Goal: Task Accomplishment & Management: Complete application form

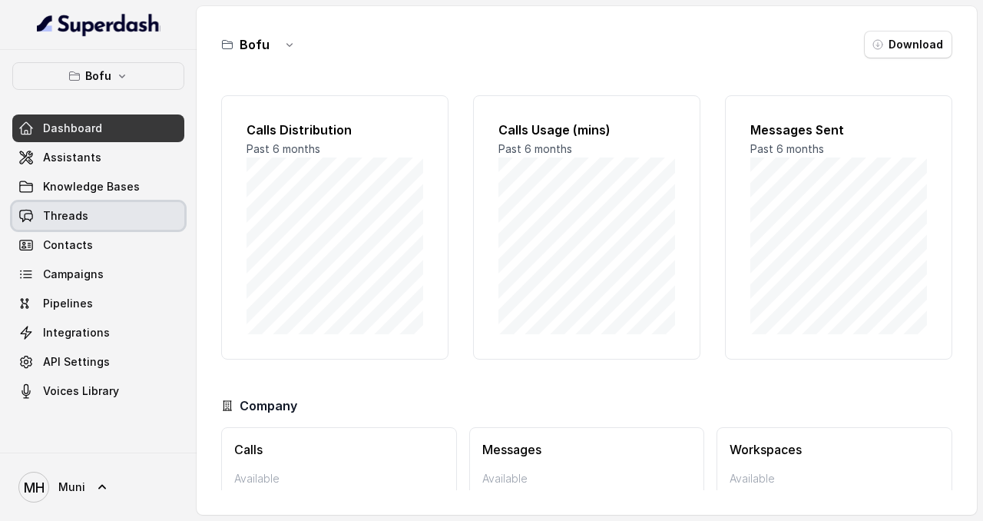
scroll to position [84, 0]
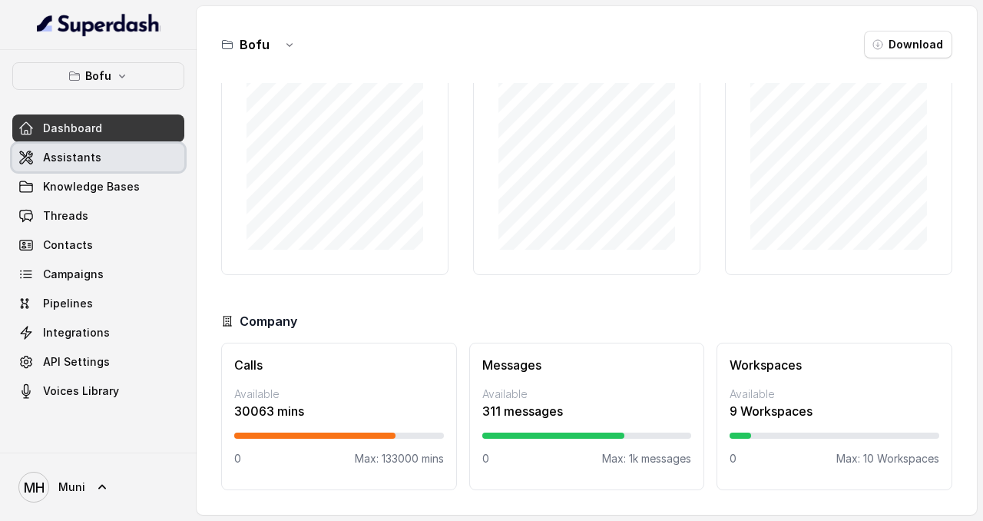
click at [77, 144] on link "Assistants" at bounding box center [98, 158] width 172 height 28
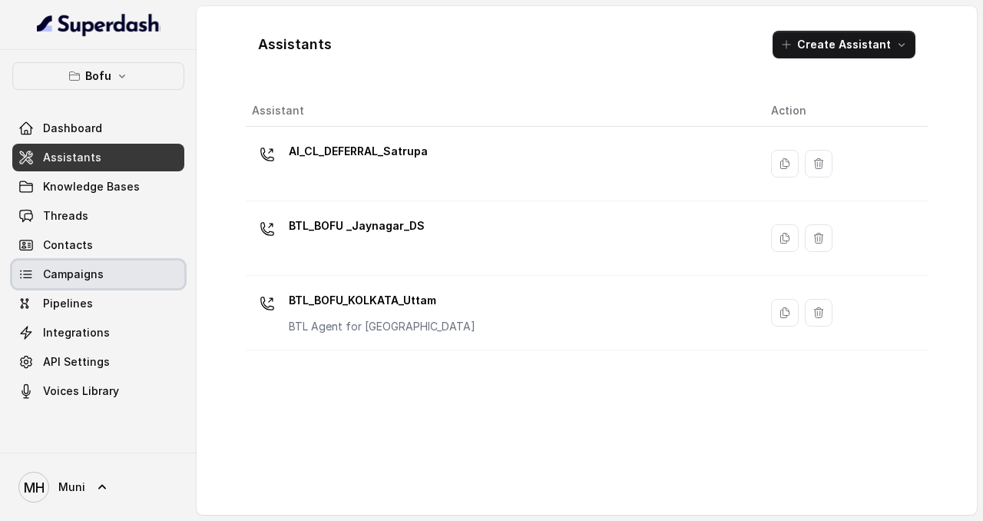
click at [84, 276] on span "Campaigns" at bounding box center [73, 273] width 61 height 15
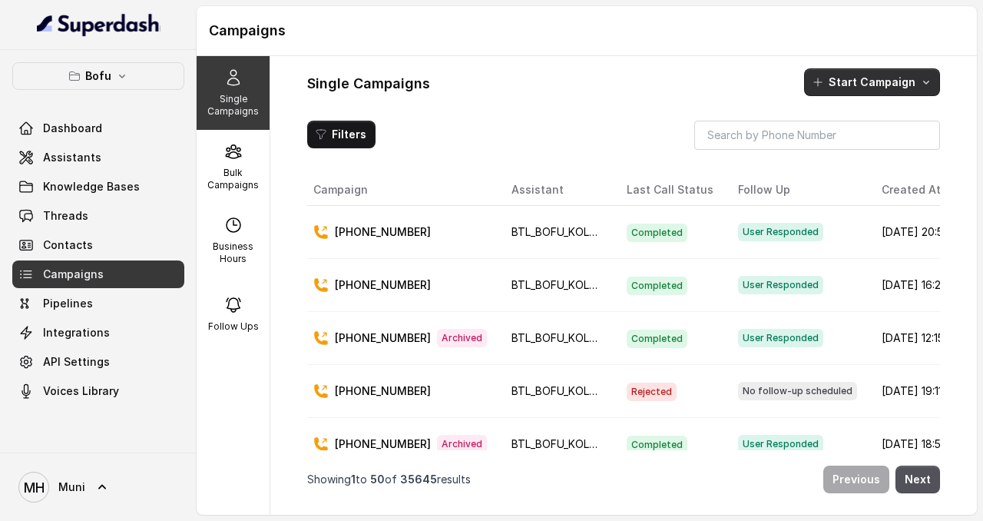
click at [852, 84] on button "Start Campaign" at bounding box center [872, 82] width 136 height 28
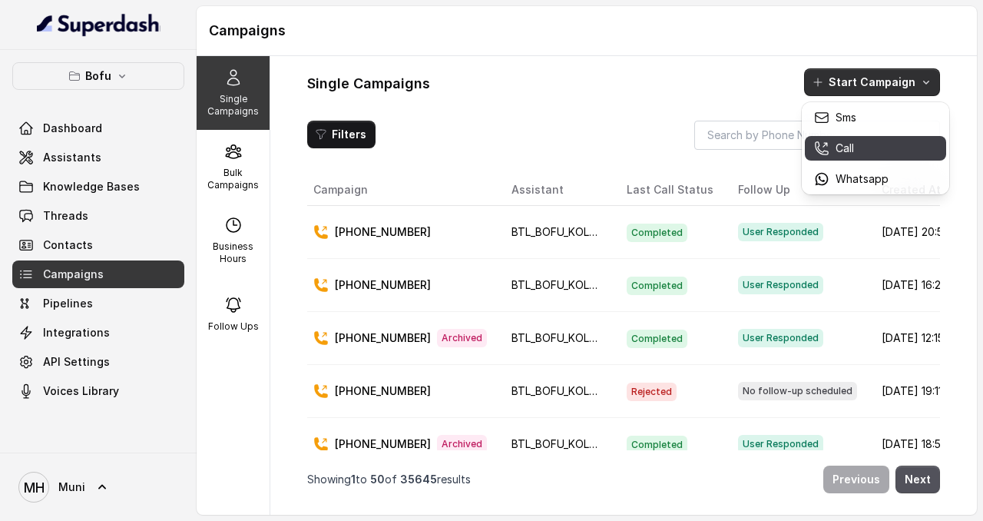
click at [839, 145] on p "Call" at bounding box center [844, 147] width 18 height 15
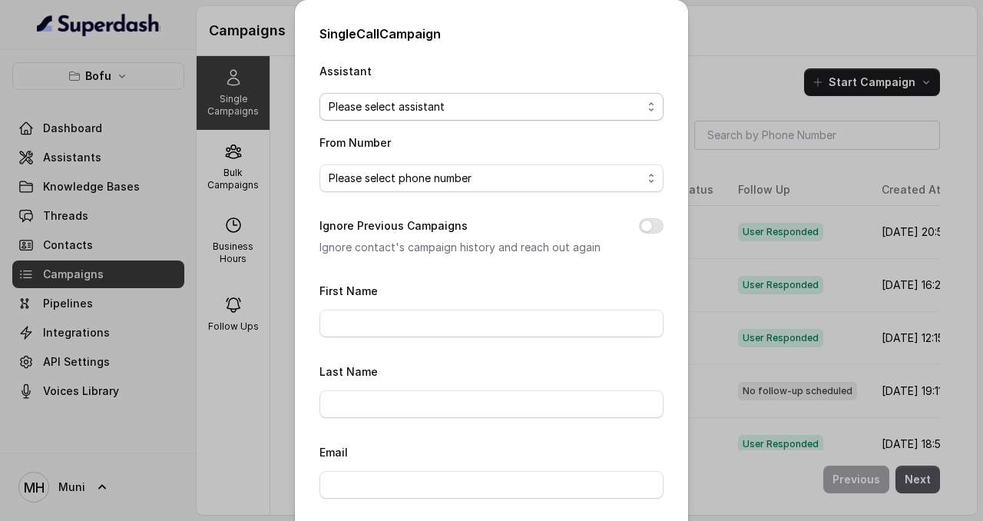
click at [635, 101] on span "Please select assistant" at bounding box center [485, 107] width 313 height 18
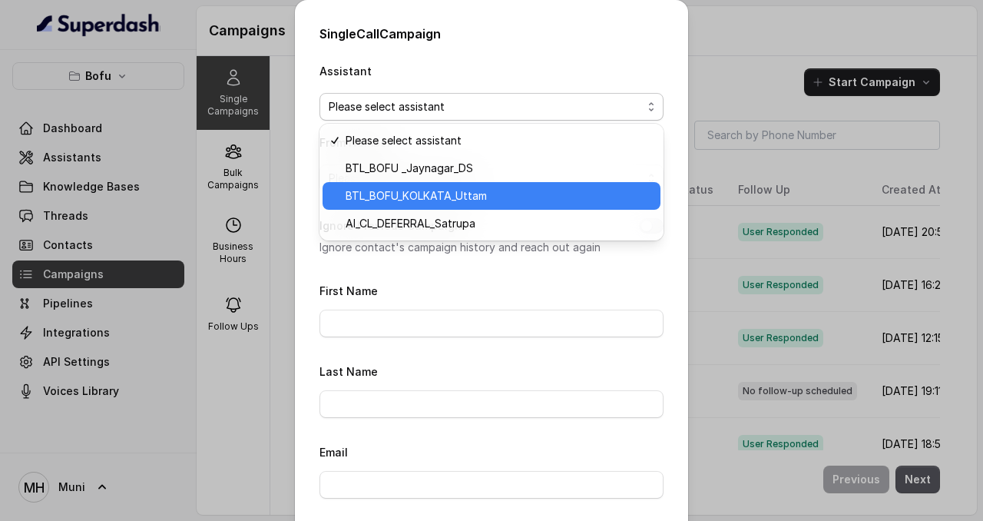
click at [474, 198] on span "BTL_BOFU_KOLKATA_Uttam" at bounding box center [498, 196] width 306 height 18
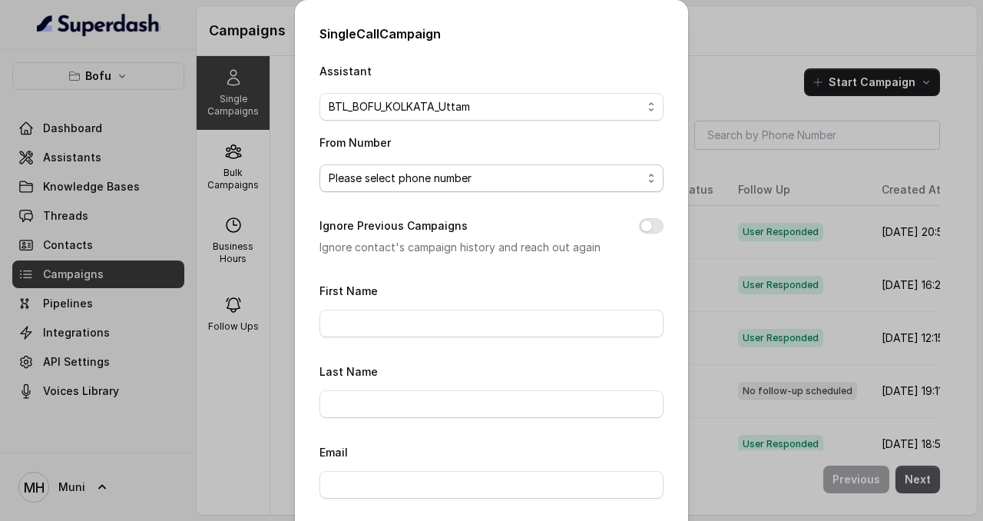
click at [471, 172] on span "Please select phone number" at bounding box center [485, 178] width 313 height 18
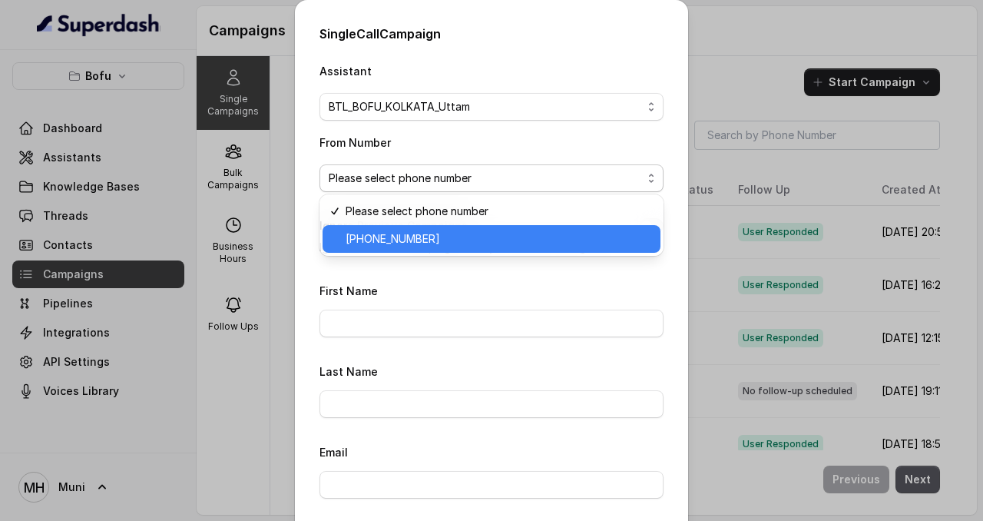
click at [438, 235] on span "+918035316863" at bounding box center [498, 239] width 306 height 18
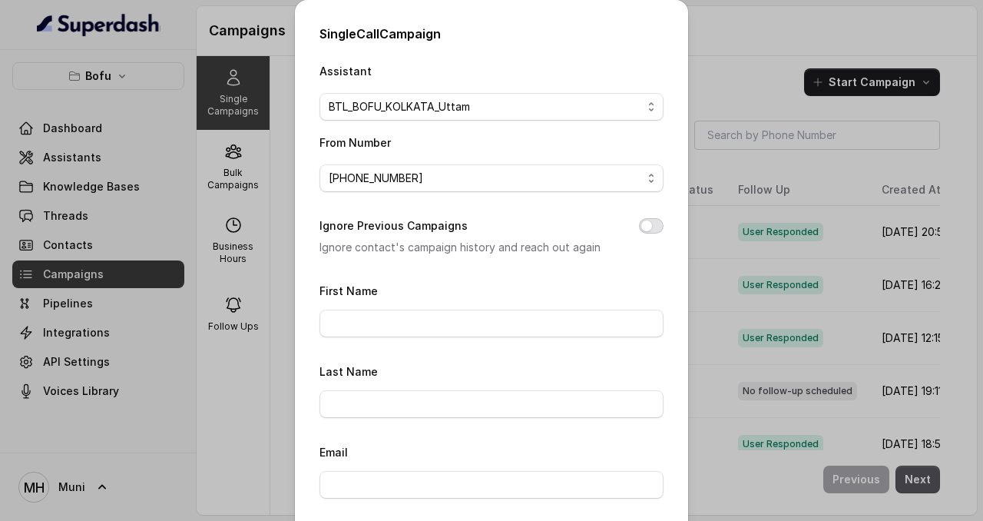
click at [649, 229] on button "Ignore Previous Campaigns" at bounding box center [651, 225] width 25 height 15
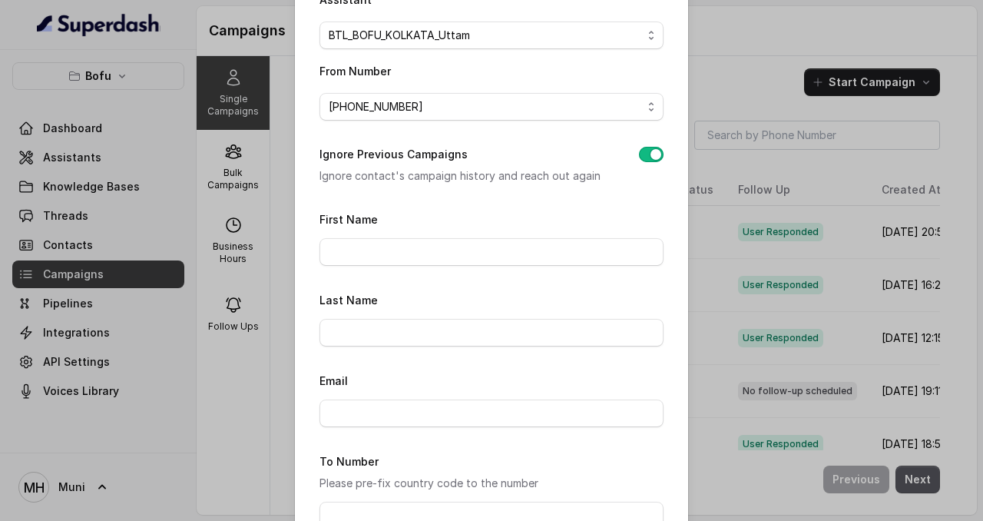
scroll to position [103, 0]
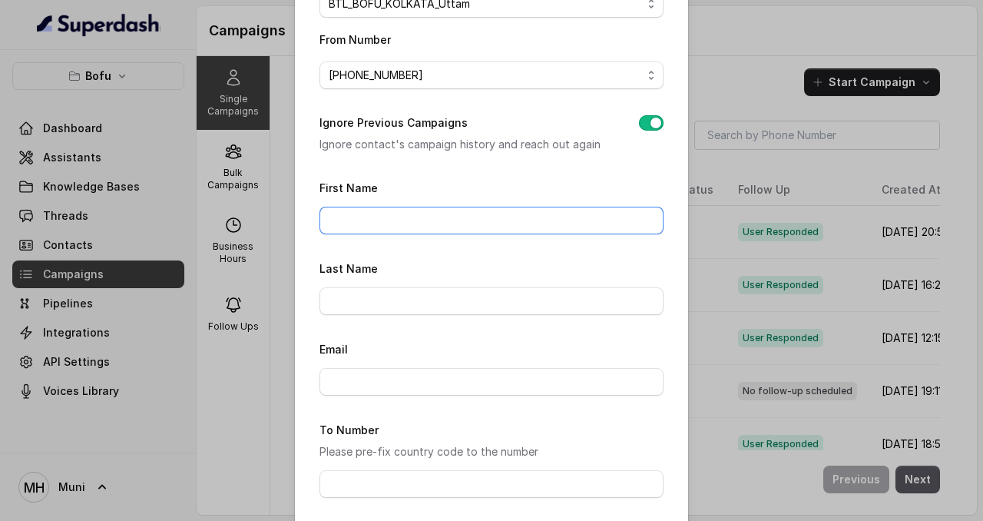
click at [422, 231] on input "First Name" at bounding box center [491, 221] width 344 height 28
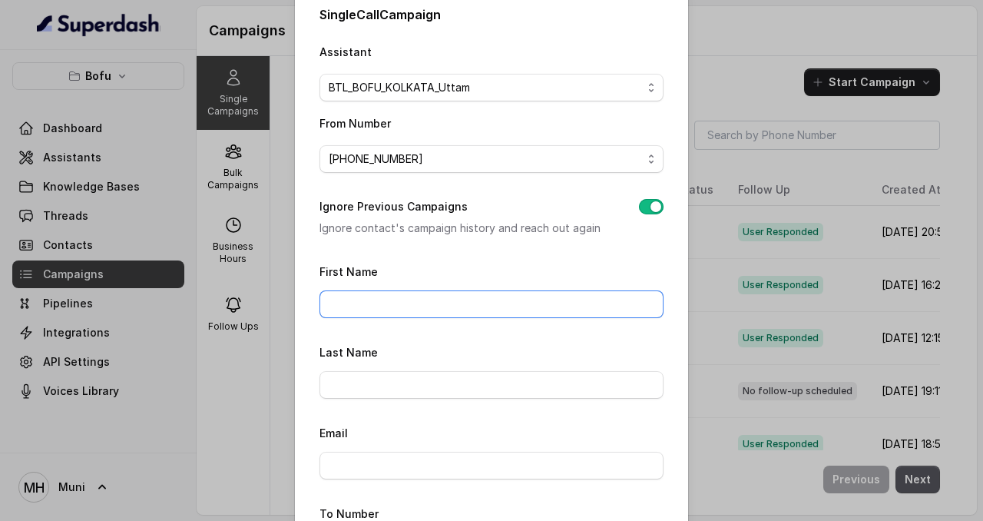
scroll to position [0, 0]
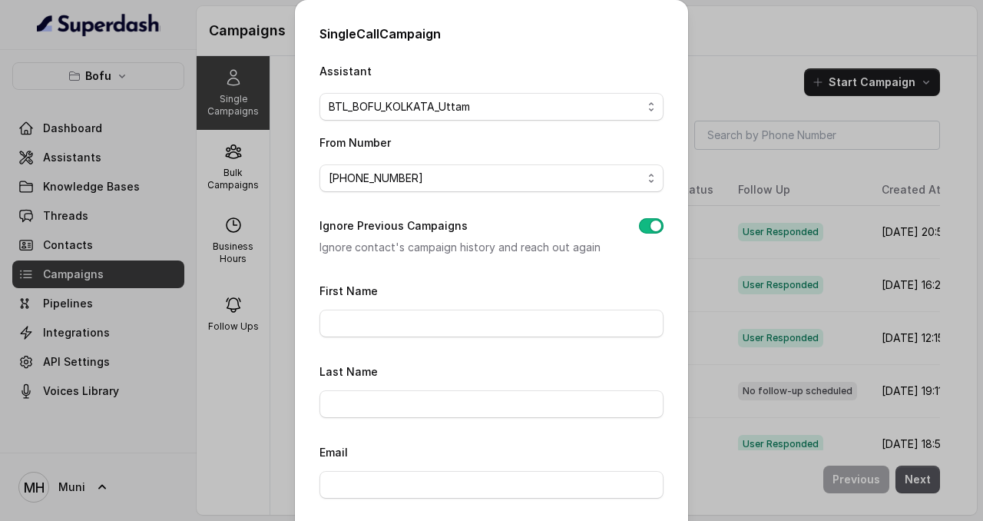
click at [735, 72] on div "Single Call Campaign Assistant BTL_BOFU_KOLKATA_Uttam From Number +918035316863…" at bounding box center [491, 260] width 983 height 521
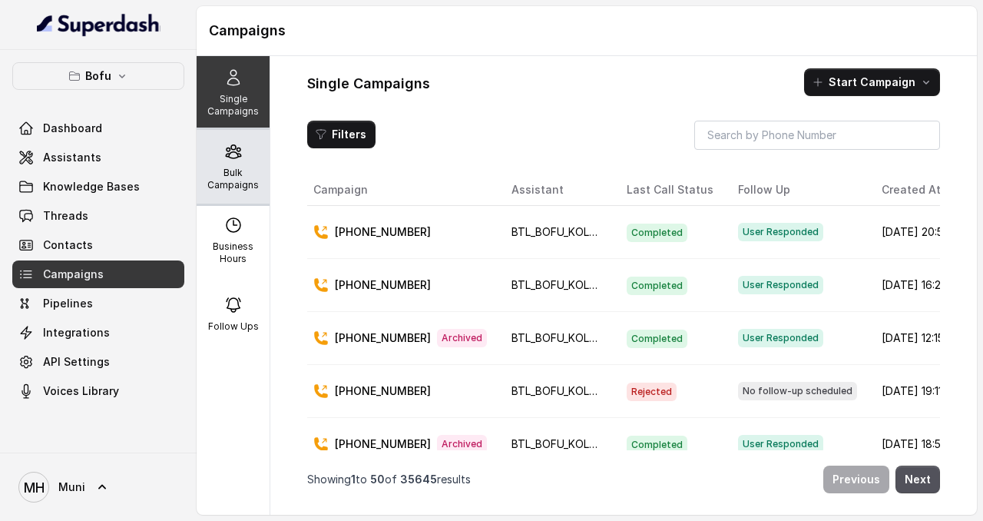
click at [230, 166] on div "Bulk Campaigns" at bounding box center [233, 167] width 73 height 74
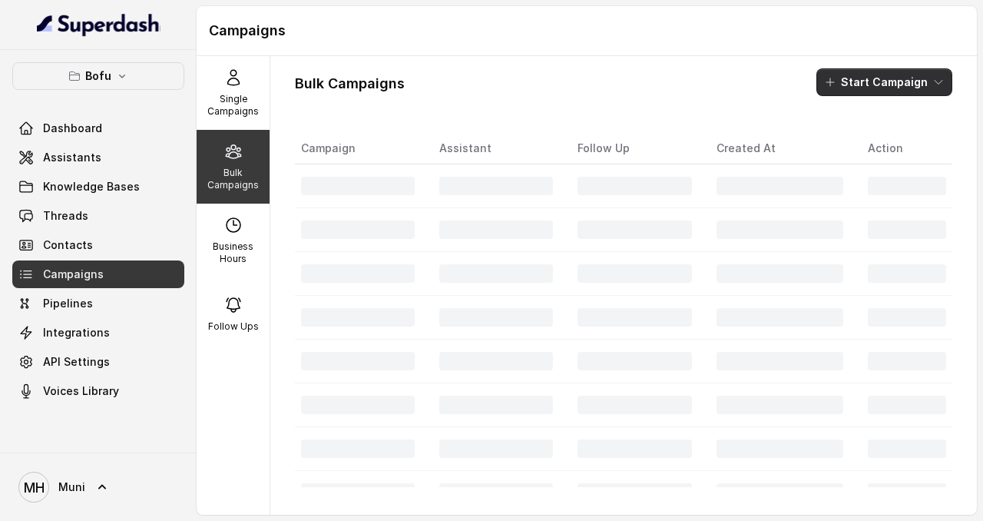
click at [895, 81] on button "Start Campaign" at bounding box center [884, 82] width 136 height 28
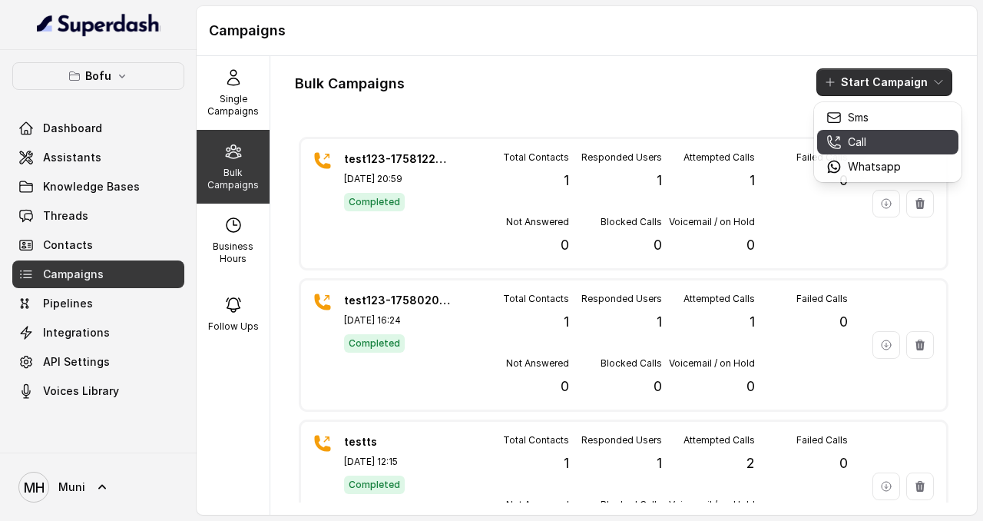
click at [871, 145] on div "Call" at bounding box center [863, 141] width 74 height 15
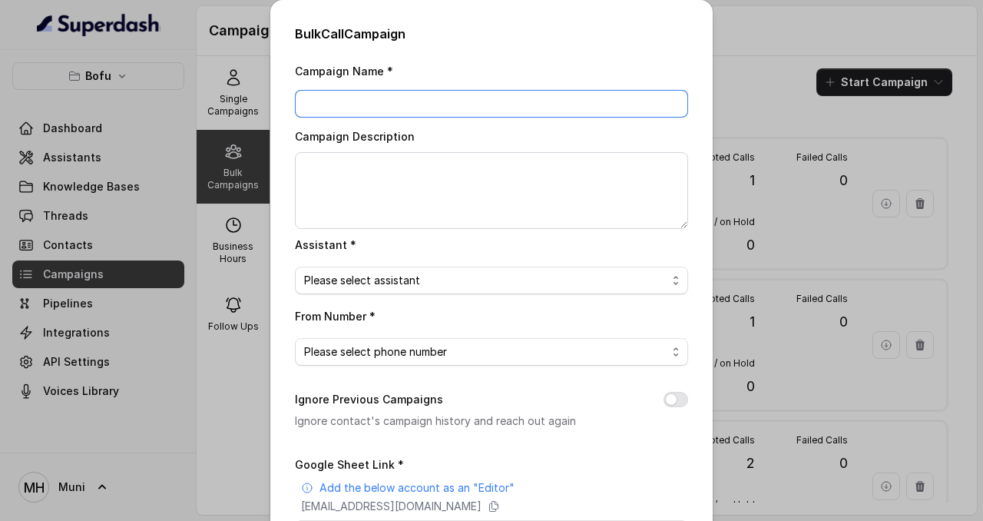
click at [385, 91] on input "Campaign Name *" at bounding box center [491, 104] width 393 height 28
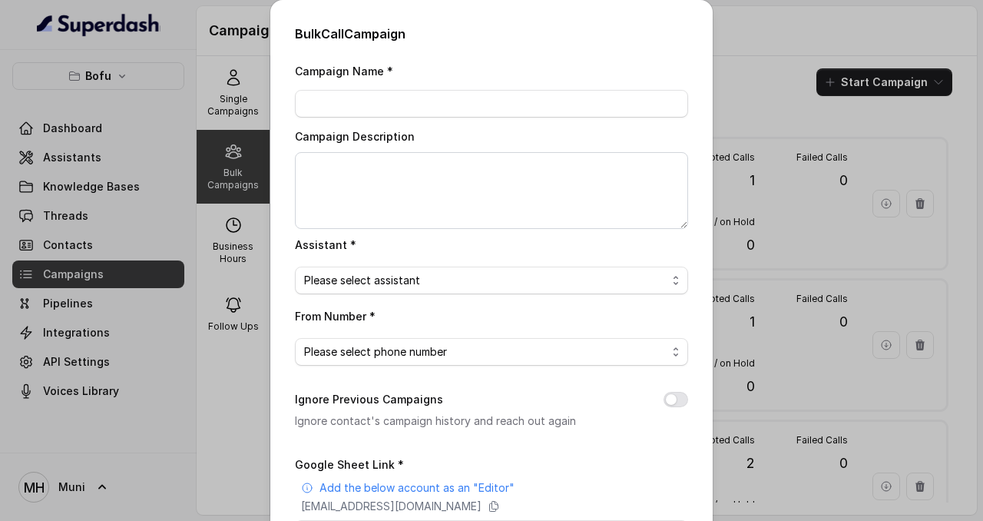
click at [749, 72] on div "Bulk Call Campaign Campaign Name * Campaign Description Assistant * Please sele…" at bounding box center [491, 260] width 983 height 521
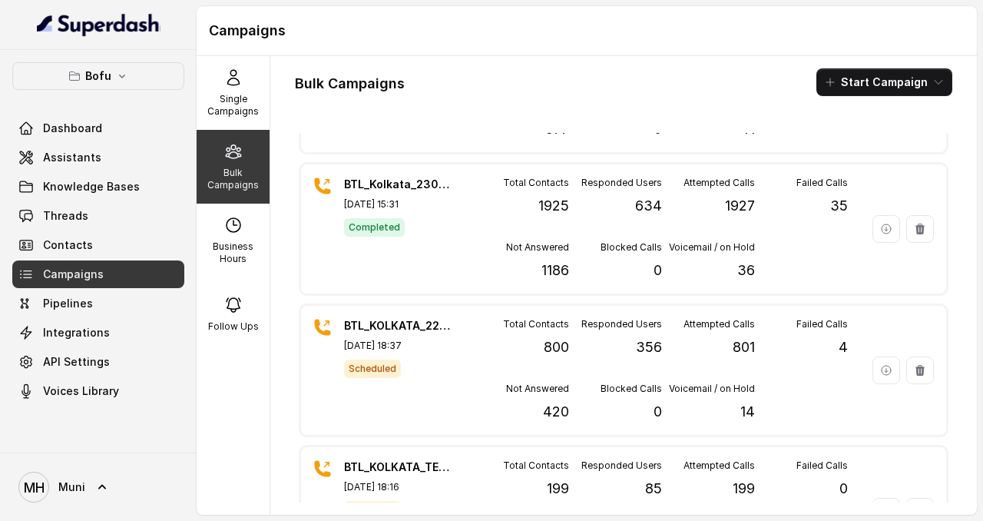
scroll to position [9010, 0]
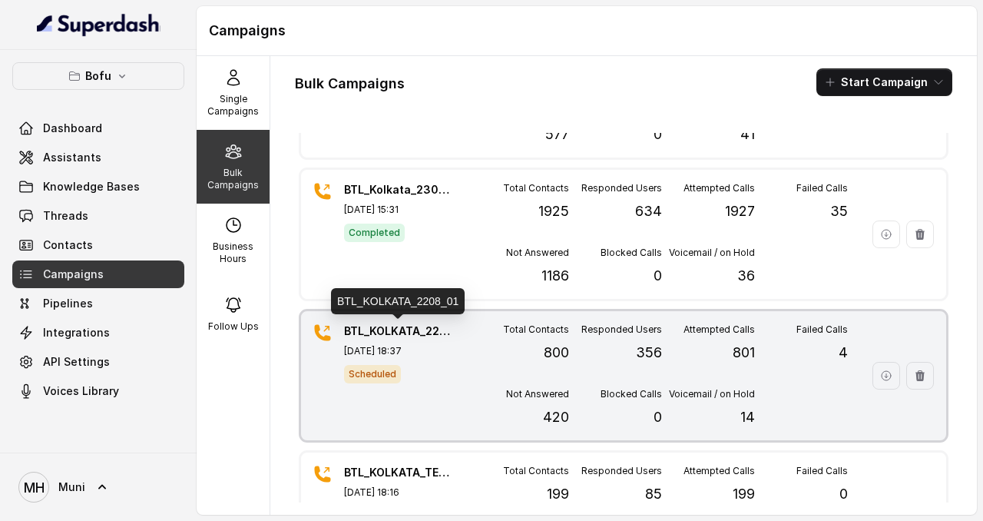
click at [402, 324] on p "BTL_KOLKATA_2208_01" at bounding box center [397, 330] width 107 height 15
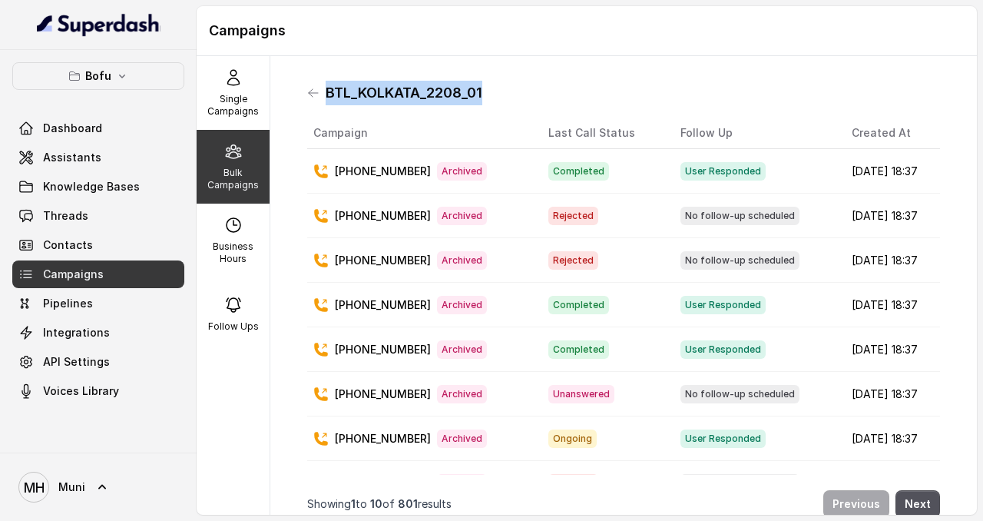
drag, startPoint x: 489, startPoint y: 92, endPoint x: 325, endPoint y: 91, distance: 164.3
click at [325, 91] on div "BTL_KOLKATA_2208_01" at bounding box center [623, 93] width 633 height 25
copy h1 "BTL_KOLKATA_2208_01"
click at [308, 91] on icon at bounding box center [313, 93] width 12 height 12
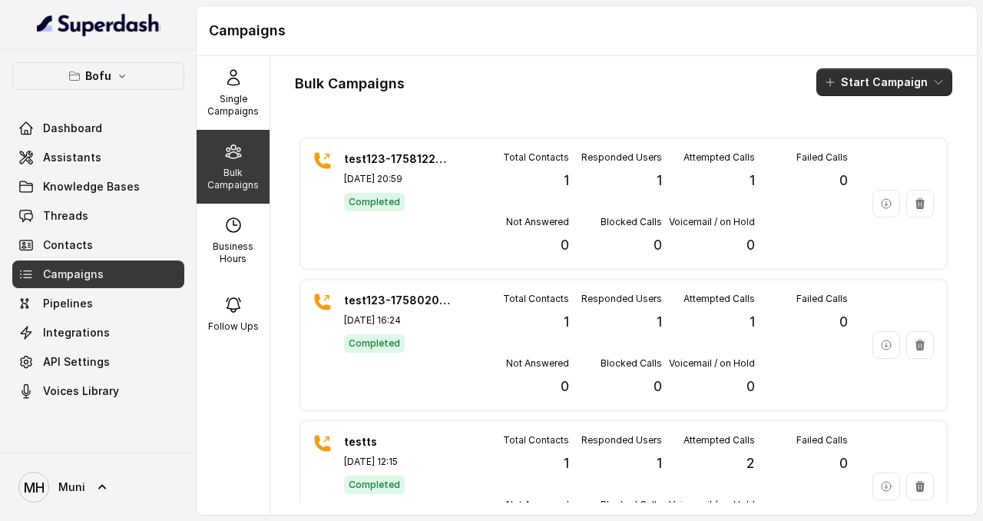
click at [882, 89] on button "Start Campaign" at bounding box center [884, 82] width 136 height 28
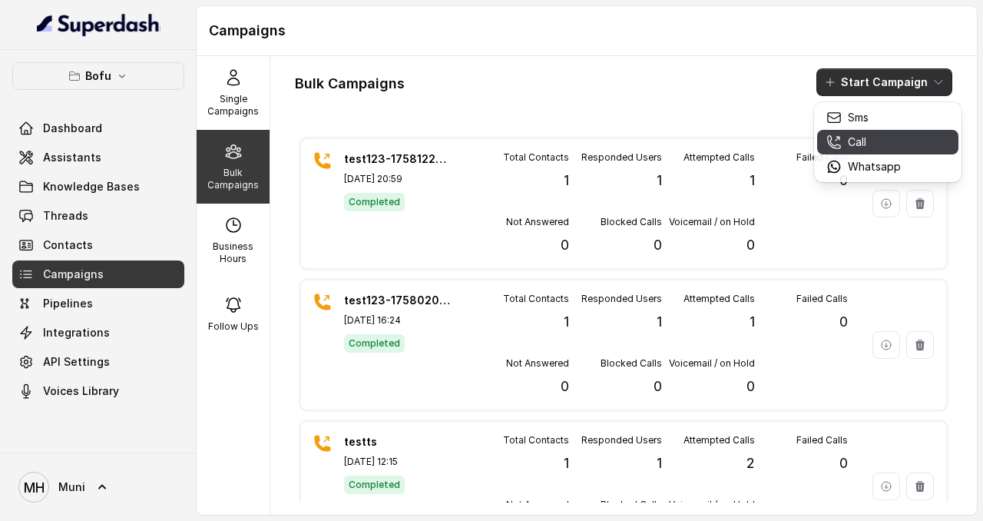
click at [870, 150] on button "Call" at bounding box center [887, 142] width 141 height 25
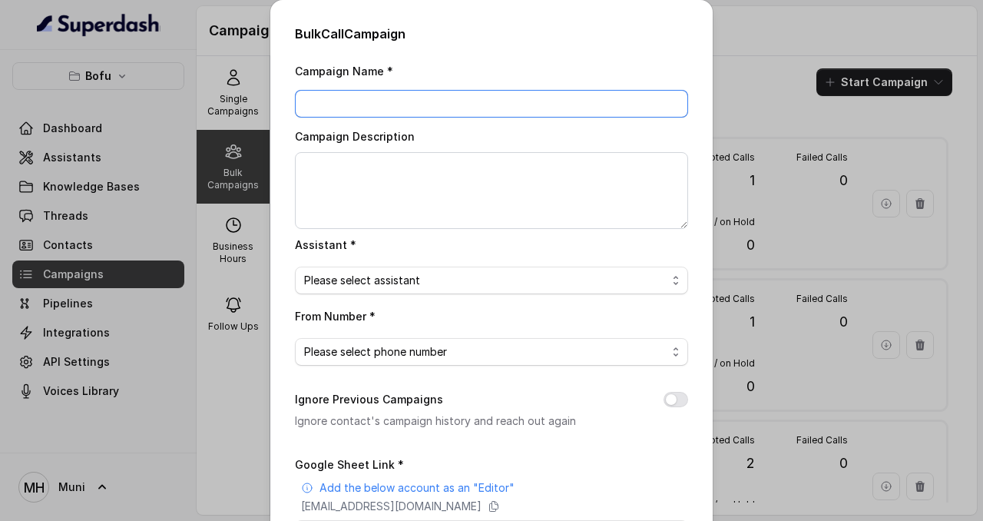
click at [418, 103] on input "Campaign Name *" at bounding box center [491, 104] width 393 height 28
paste input "BTL_KOLKATA_2208_01"
click at [393, 103] on input "BTL_KOLKATA_2208_01" at bounding box center [491, 104] width 393 height 28
type input "BTL_KOLKATA_2309_01"
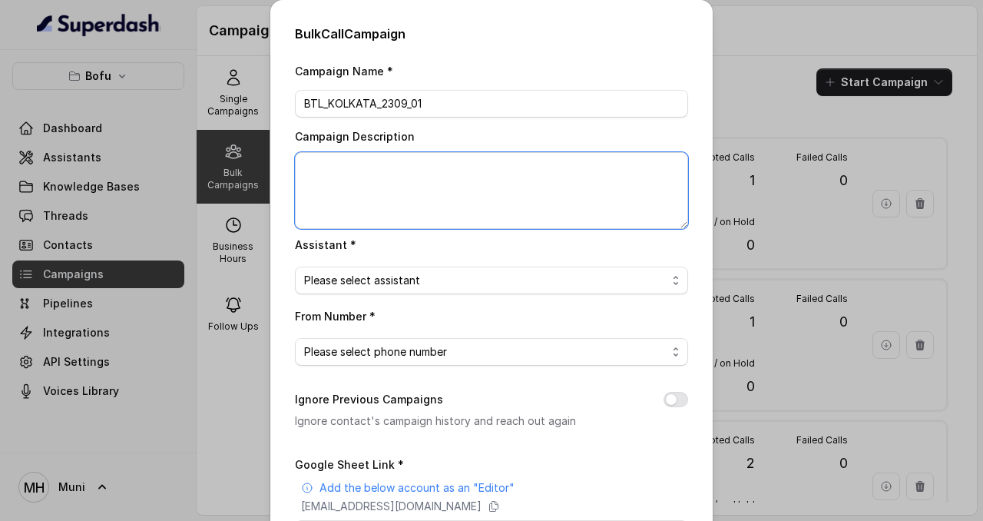
click at [420, 173] on textarea "Campaign Description" at bounding box center [491, 190] width 393 height 77
type textarea "Bulk lead campaign"
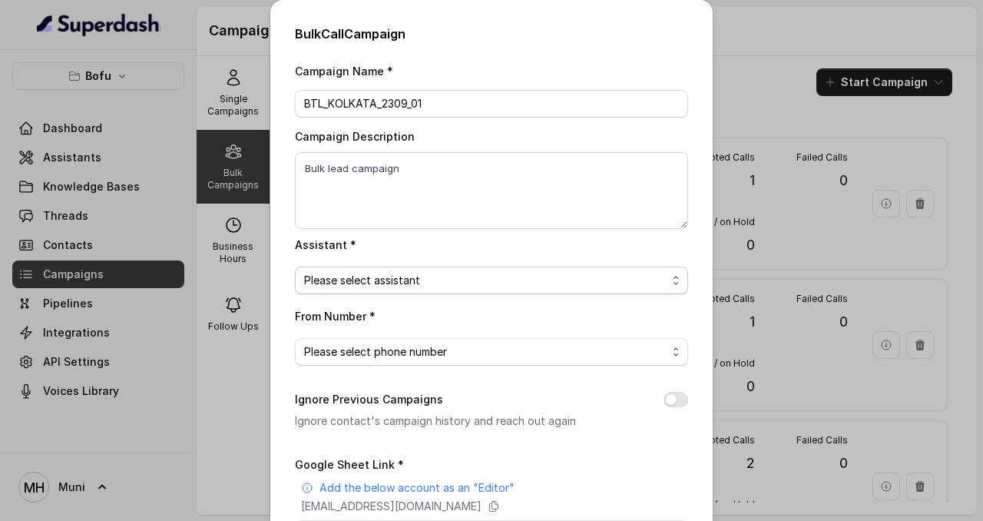
click at [521, 272] on span "Please select assistant" at bounding box center [485, 280] width 362 height 18
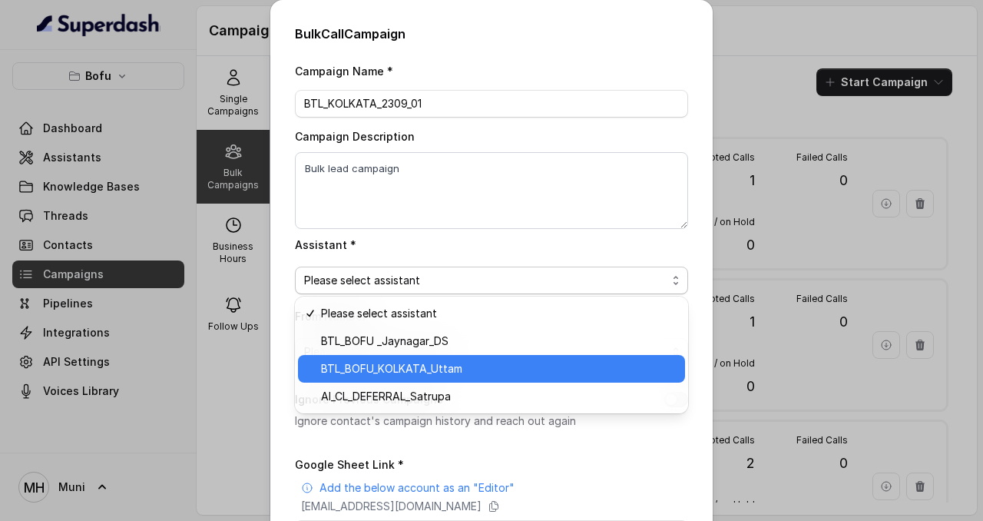
click at [499, 364] on span "BTL_BOFU_KOLKATA_Uttam" at bounding box center [498, 368] width 355 height 18
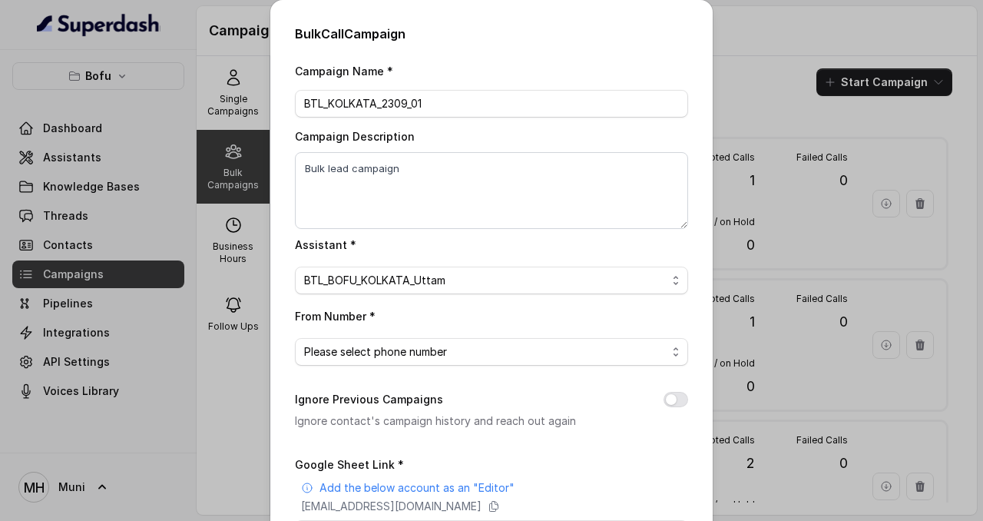
scroll to position [76, 0]
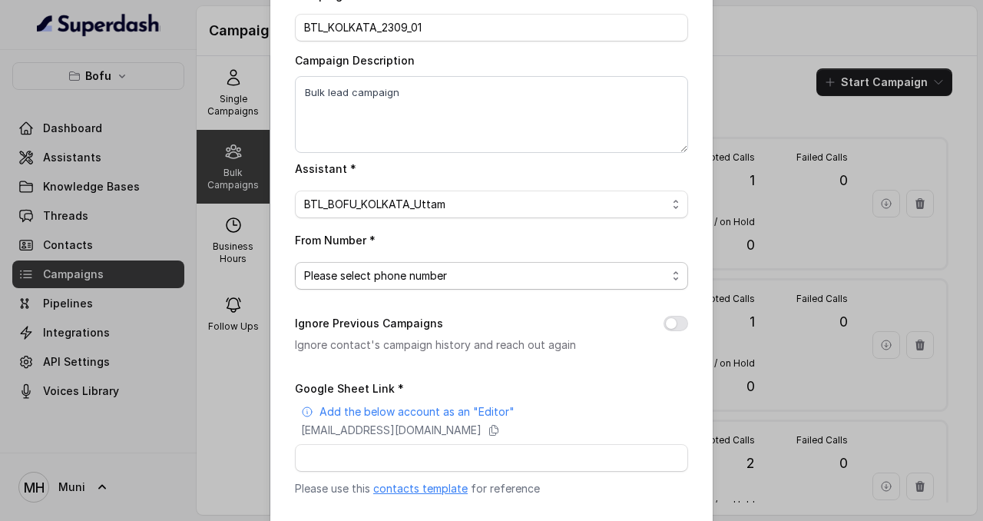
click at [478, 266] on span "Please select phone number" at bounding box center [485, 275] width 362 height 18
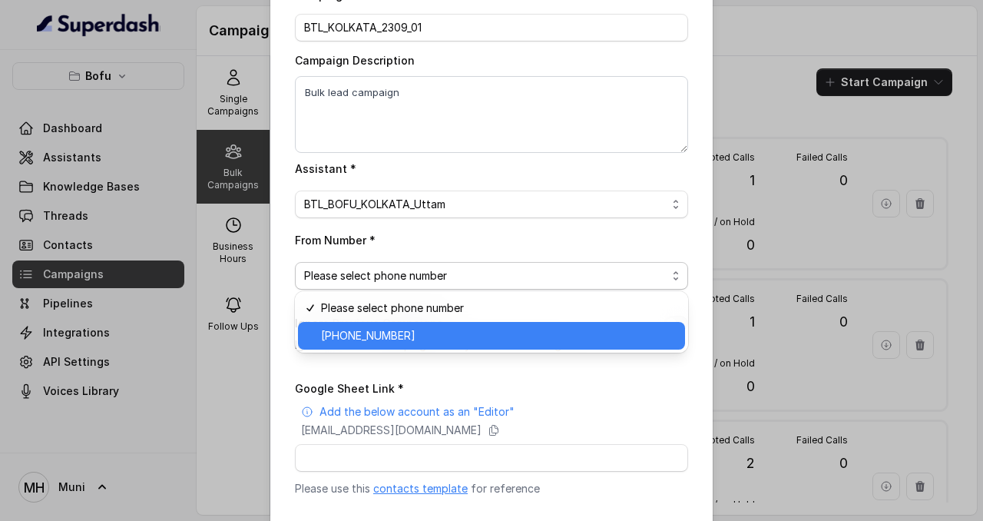
click at [451, 332] on span "+918035316863" at bounding box center [498, 335] width 355 height 18
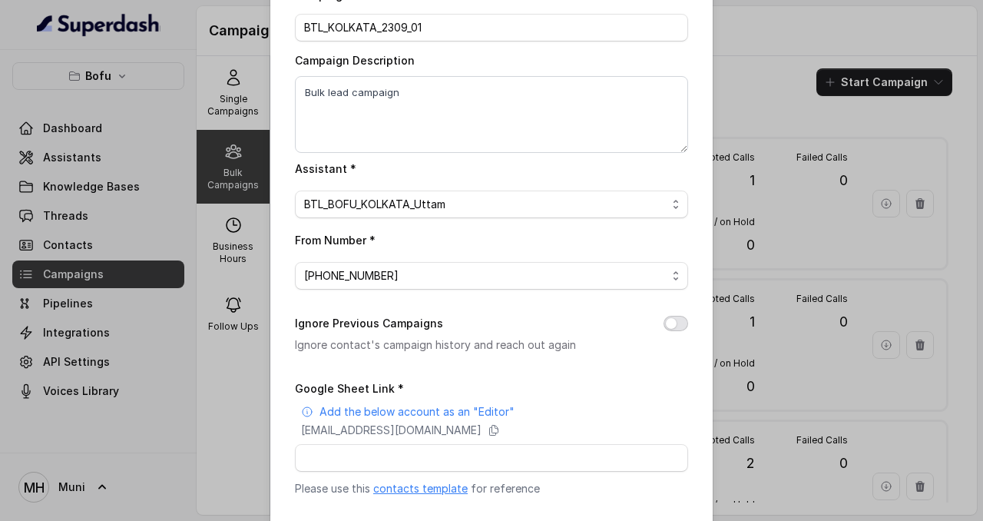
click at [677, 319] on button "Ignore Previous Campaigns" at bounding box center [675, 323] width 25 height 15
click at [500, 426] on icon at bounding box center [494, 430] width 12 height 12
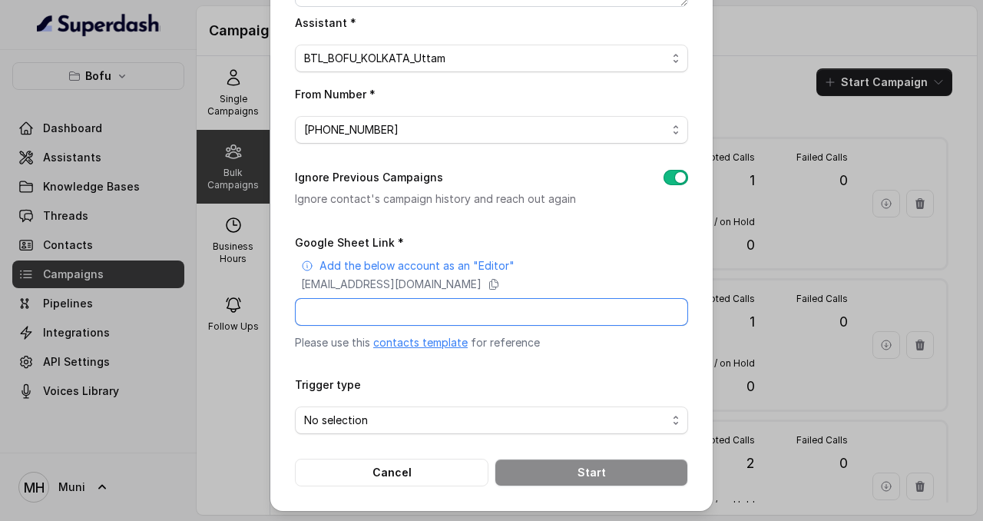
click at [405, 319] on input "Google Sheet Link *" at bounding box center [491, 312] width 393 height 28
paste input "https://docs.google.com/spreadsheets/d/1midhWFcmGtUS4sak6_eOWvujuPje8xRakopC3iu…"
type input "https://docs.google.com/spreadsheets/d/1midhWFcmGtUS4sak6_eOWvujuPje8xRakopC3iu…"
click at [411, 416] on span "No selection" at bounding box center [485, 420] width 362 height 18
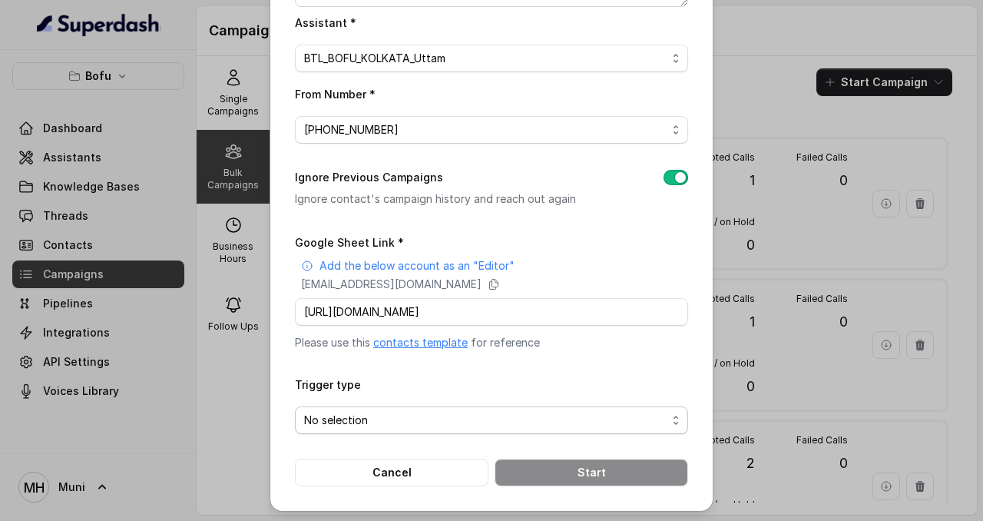
scroll to position [0, 0]
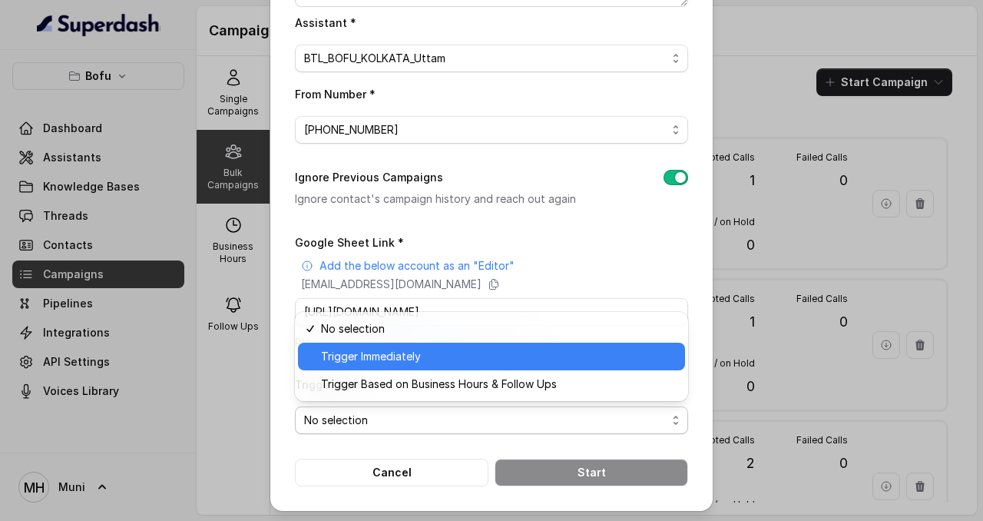
click at [408, 369] on div "Trigger Immediately" at bounding box center [491, 356] width 387 height 28
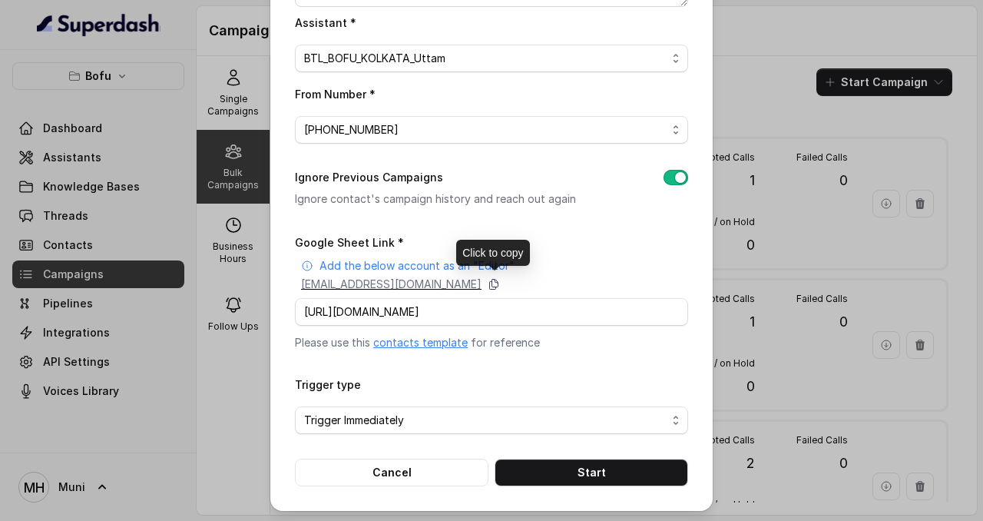
click at [500, 282] on icon at bounding box center [494, 284] width 12 height 12
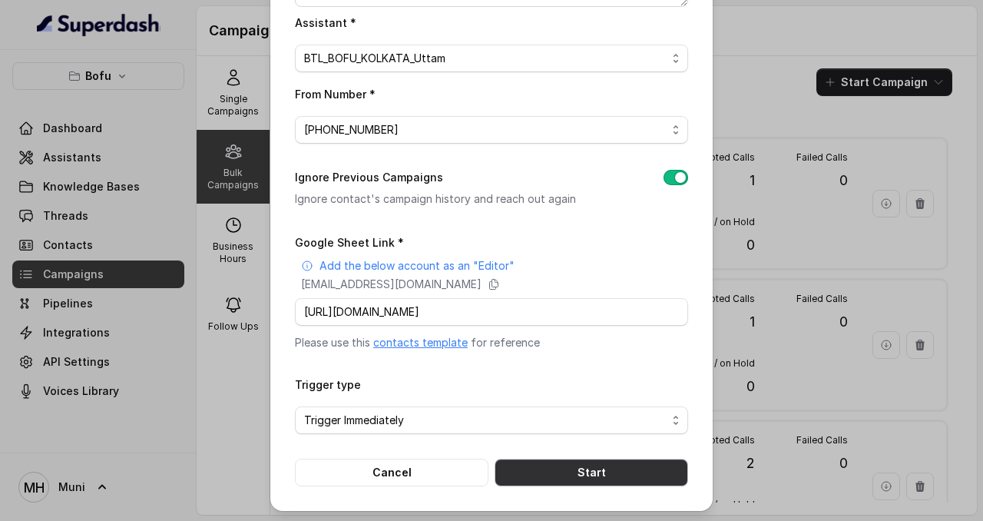
click at [570, 470] on button "Start" at bounding box center [590, 472] width 193 height 28
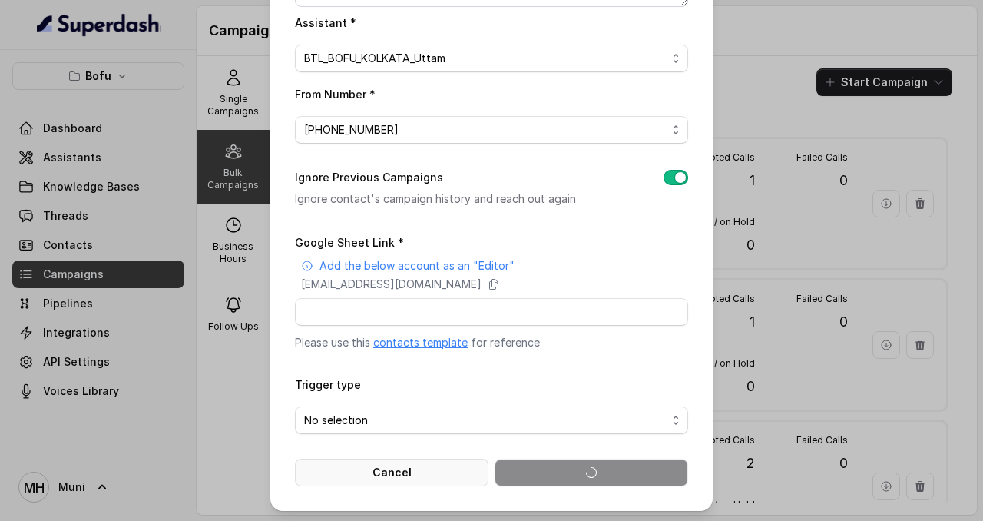
click at [408, 471] on button "Cancel" at bounding box center [391, 472] width 193 height 28
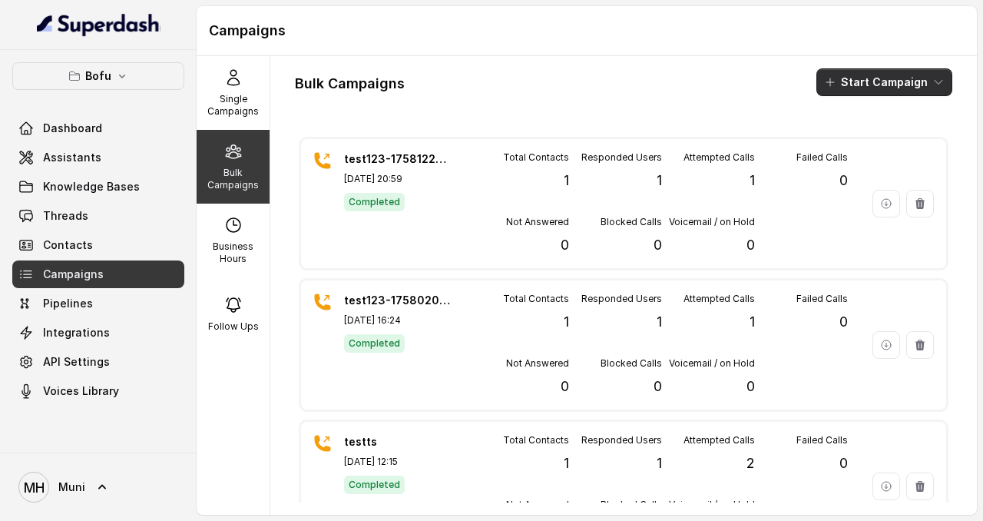
click at [884, 82] on button "Start Campaign" at bounding box center [884, 82] width 136 height 28
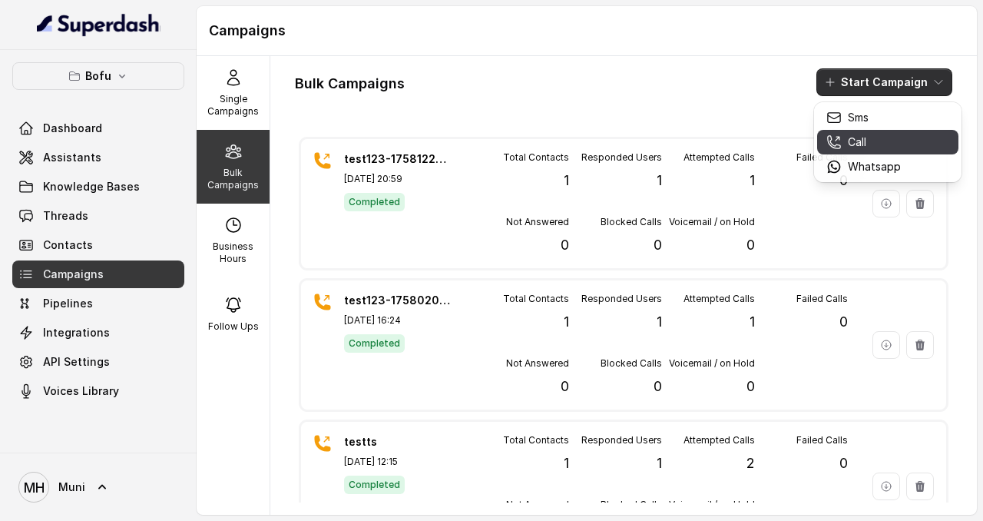
click at [865, 140] on p "Call" at bounding box center [857, 141] width 18 height 15
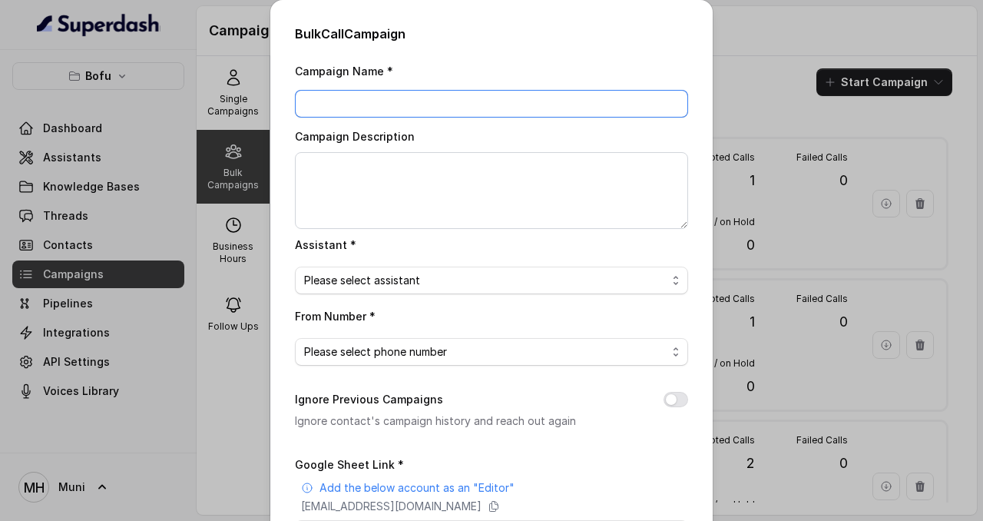
click at [367, 96] on input "Campaign Name *" at bounding box center [491, 104] width 393 height 28
paste input "superdash@superdash-382709.iam.gserviceaccount.com"
type input "superdash@superdash-382709.iam.gserviceaccount.com"
click at [367, 96] on input "Campaign Name *" at bounding box center [491, 104] width 393 height 28
type input "b"
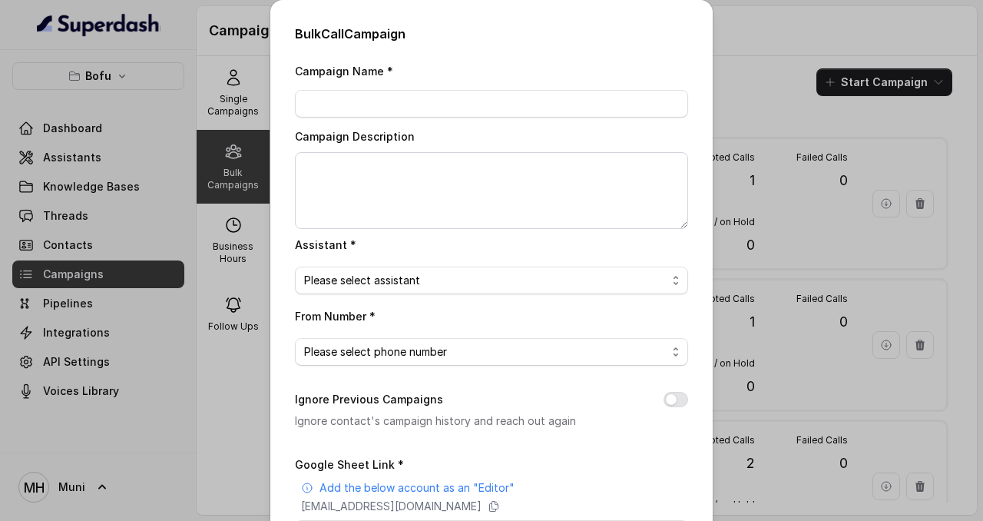
click at [219, 246] on div "Bulk Call Campaign Campaign Name * Campaign Description Assistant * Please sele…" at bounding box center [491, 260] width 983 height 521
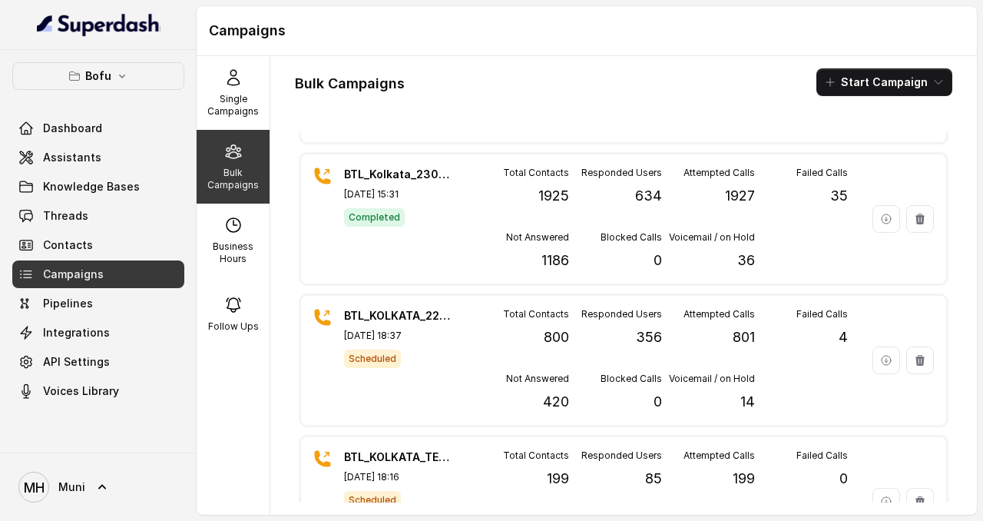
scroll to position [9026, 0]
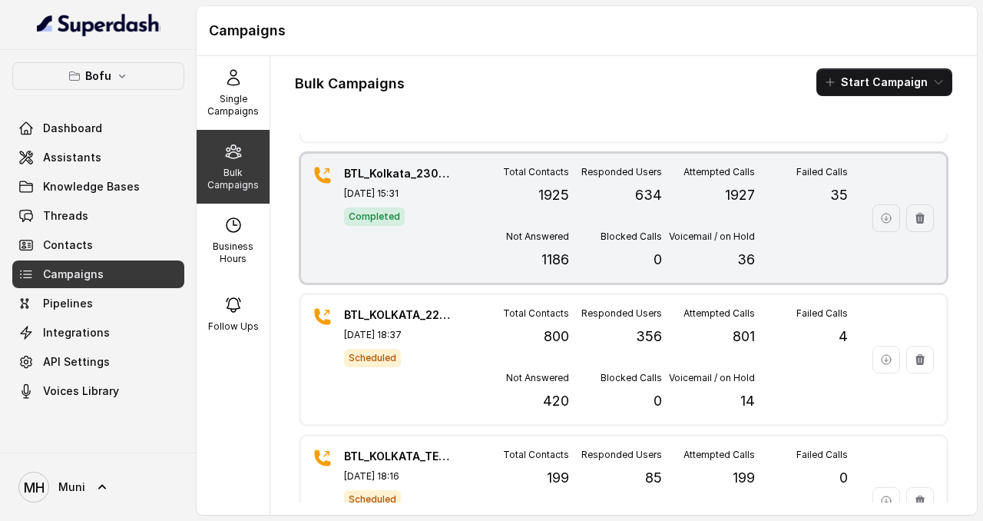
click at [406, 182] on div "BTL_Kolkata_2308_1 Aug 23, 2025, 15:31 Completed" at bounding box center [397, 218] width 107 height 104
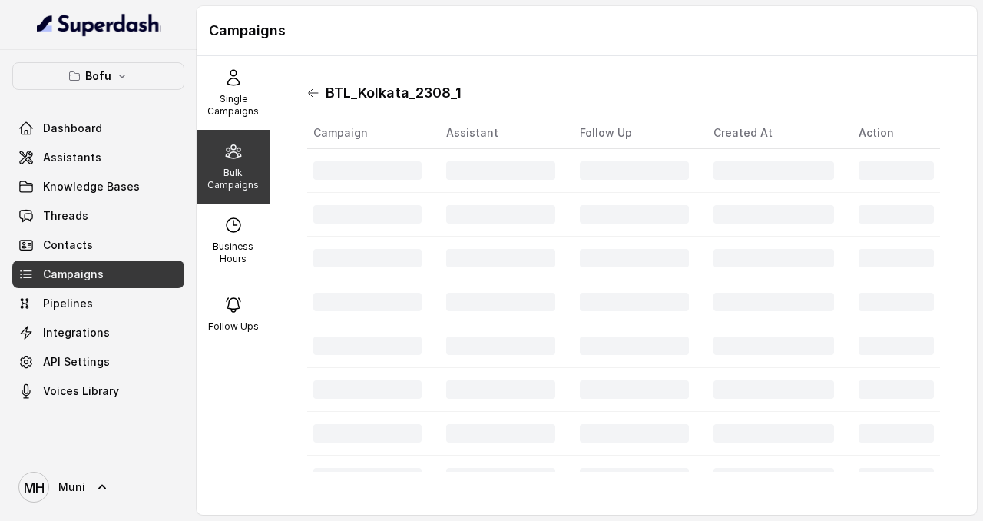
click at [309, 88] on icon at bounding box center [313, 93] width 12 height 12
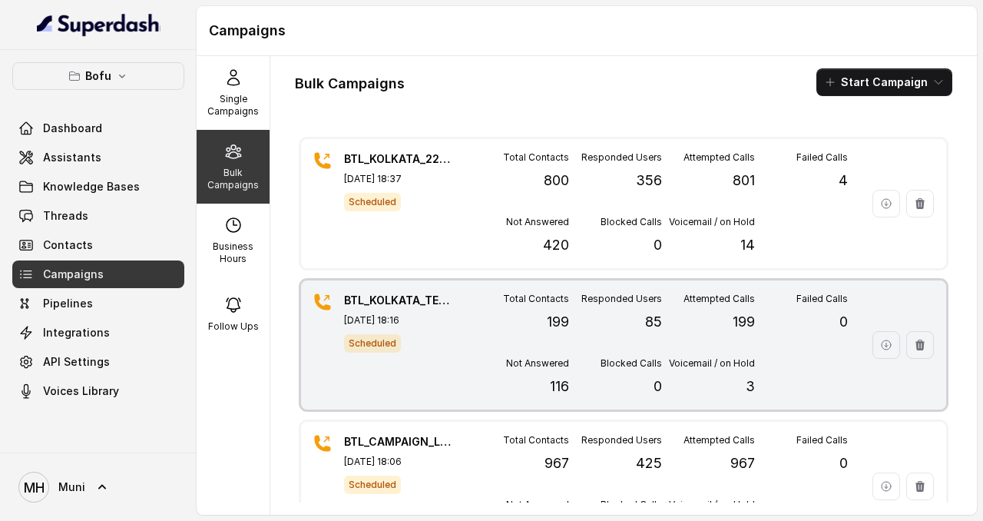
scroll to position [9315, 0]
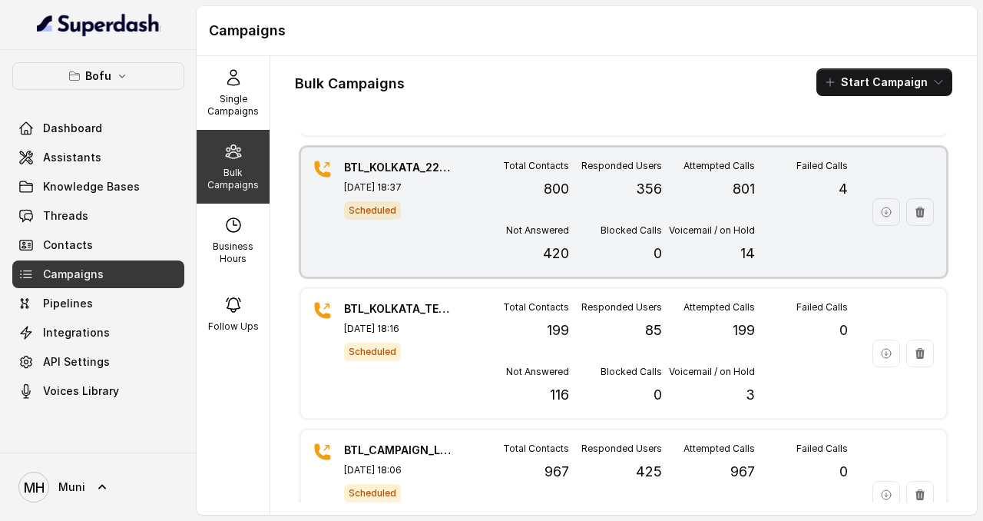
click at [405, 164] on p "BTL_KOLKATA_2208_01" at bounding box center [397, 167] width 107 height 15
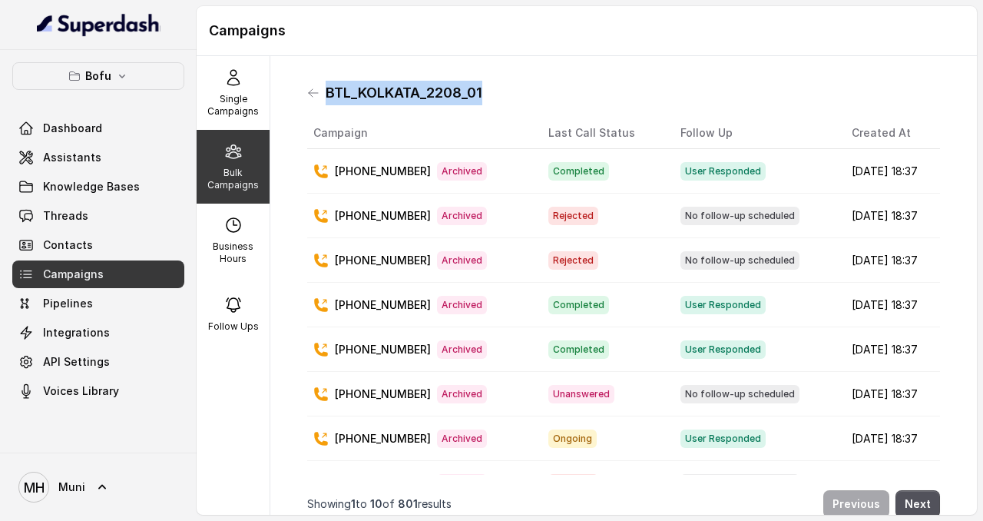
drag, startPoint x: 503, startPoint y: 91, endPoint x: 326, endPoint y: 91, distance: 177.3
click at [326, 91] on div "BTL_KOLKATA_2208_01" at bounding box center [623, 93] width 633 height 25
copy h1 "BTL_KOLKATA_2208_01"
click at [307, 89] on icon at bounding box center [313, 93] width 12 height 12
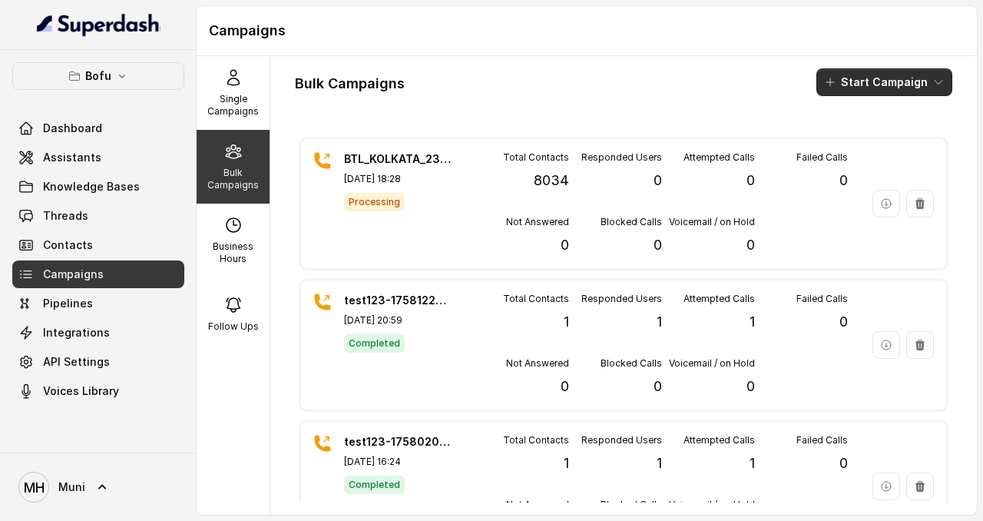
click at [894, 86] on button "Start Campaign" at bounding box center [884, 82] width 136 height 28
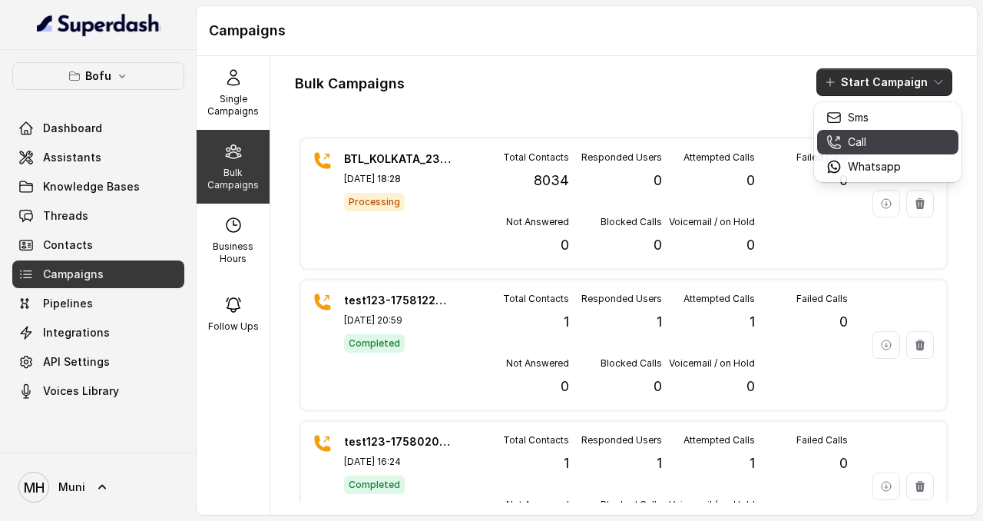
click at [876, 137] on div "Call" at bounding box center [863, 141] width 74 height 15
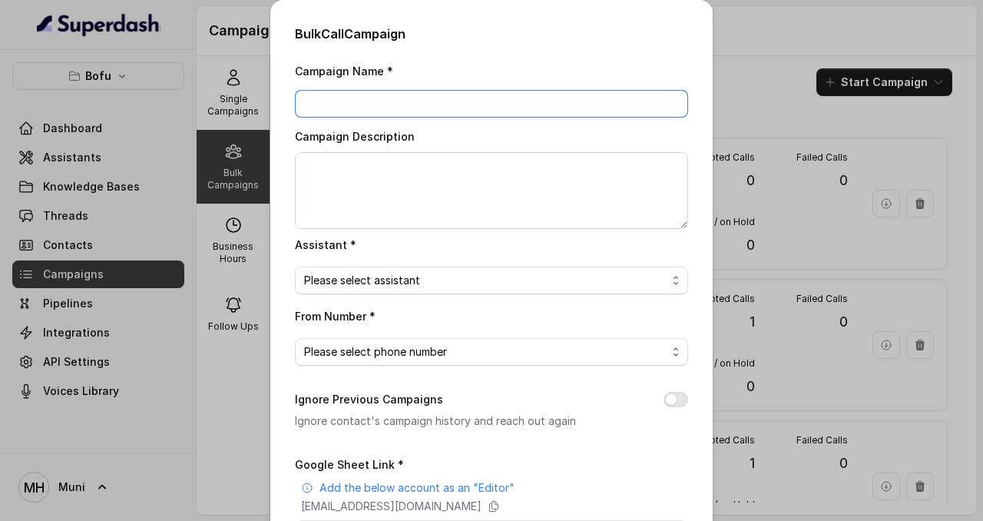
click at [496, 104] on input "Campaign Name *" at bounding box center [491, 104] width 393 height 28
paste input "BTL_KOLKATA_2208_01"
click at [408, 104] on input "BTL_KOLKATA_2208_01" at bounding box center [491, 104] width 393 height 28
type input "BTL_KOLKATA_2309_01"
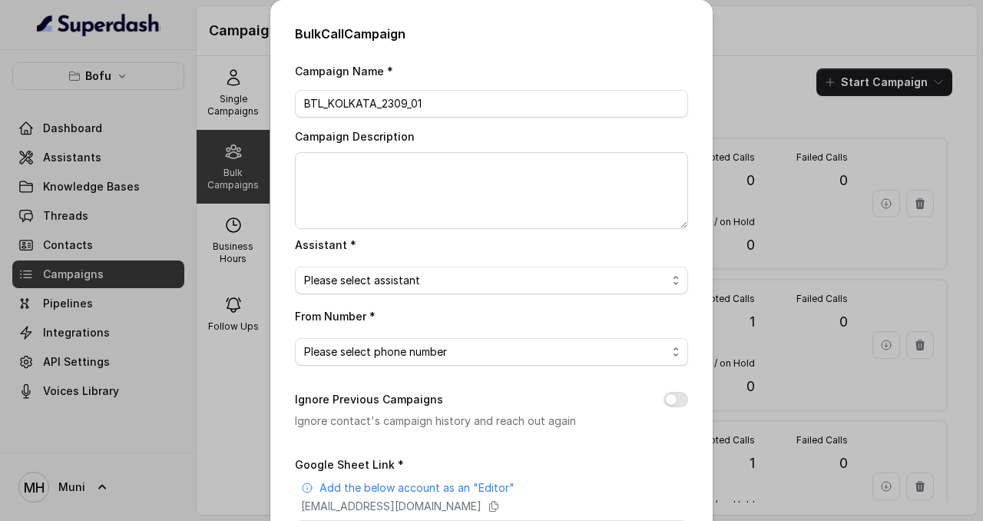
click at [455, 275] on span "Please select assistant" at bounding box center [485, 280] width 362 height 18
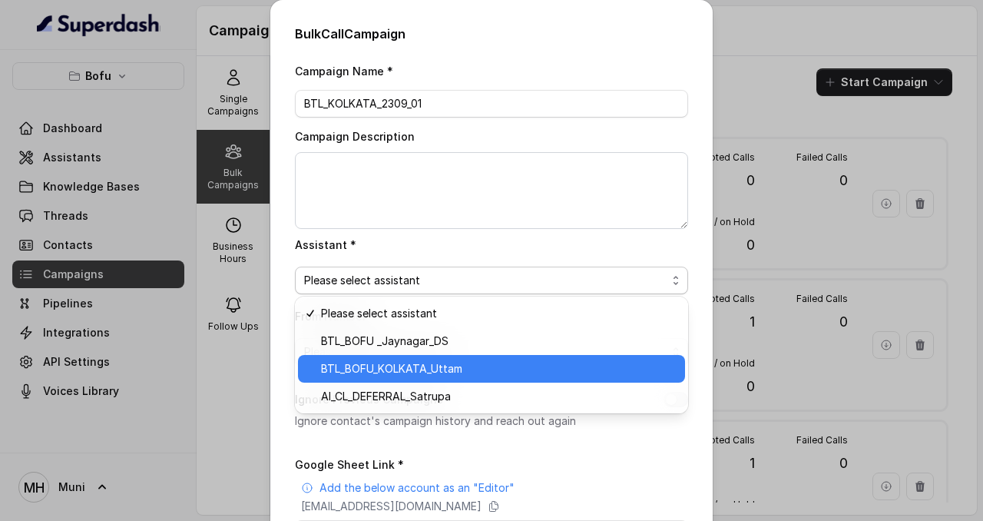
click at [438, 362] on span "BTL_BOFU_KOLKATA_Uttam" at bounding box center [498, 368] width 355 height 18
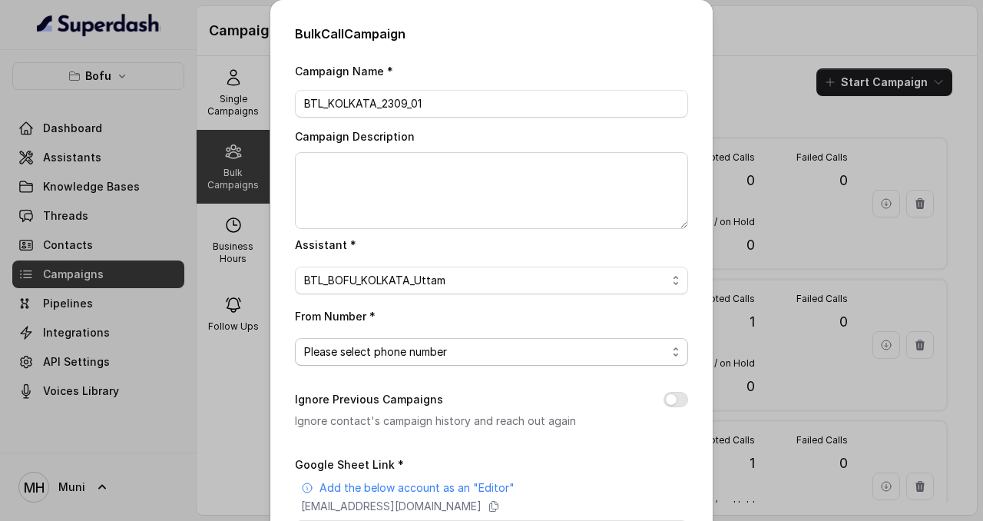
click at [436, 359] on span "Please select phone number" at bounding box center [491, 352] width 393 height 28
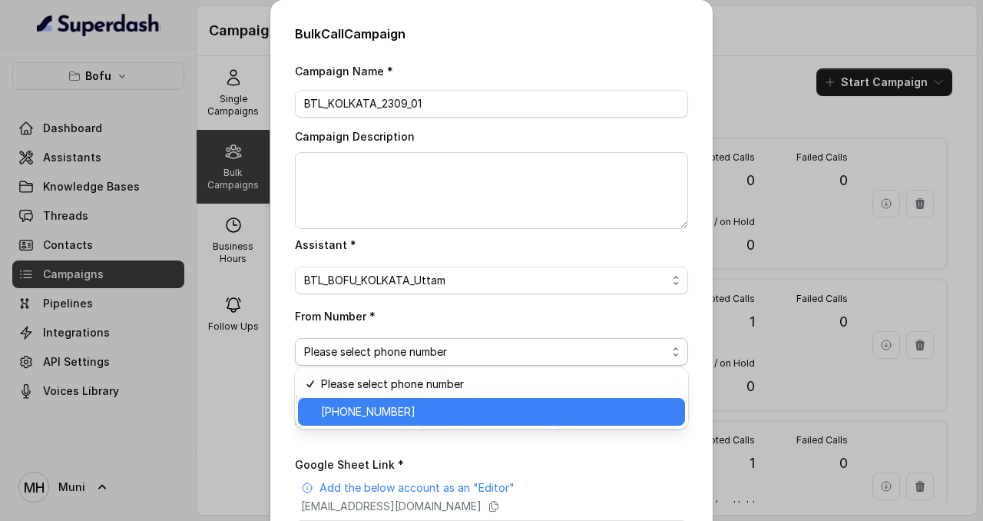
click at [431, 408] on span "+918035316863" at bounding box center [498, 411] width 355 height 18
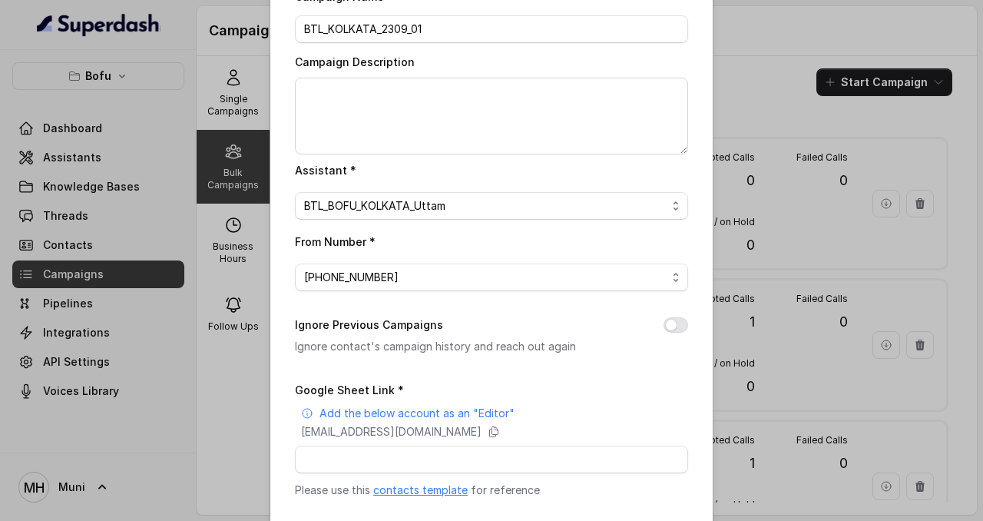
scroll to position [129, 0]
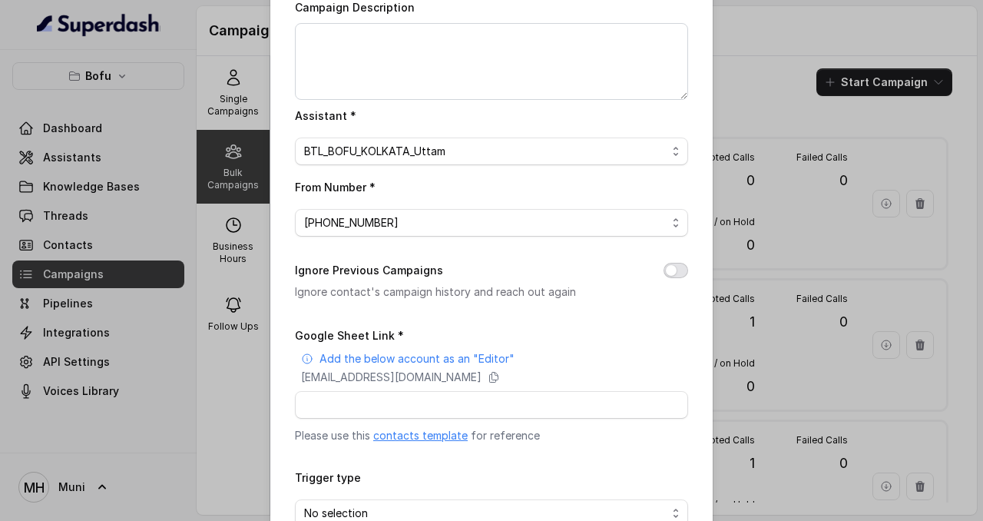
click at [680, 273] on button "Ignore Previous Campaigns" at bounding box center [675, 270] width 25 height 15
click at [498, 372] on icon at bounding box center [494, 377] width 8 height 10
click at [432, 398] on input "Google Sheet Link *" at bounding box center [491, 405] width 393 height 28
paste input "https://docs.google.com/spreadsheets/d/1midhWFcmGtUS4sak6_eOWvujuPje8xRakopC3iu…"
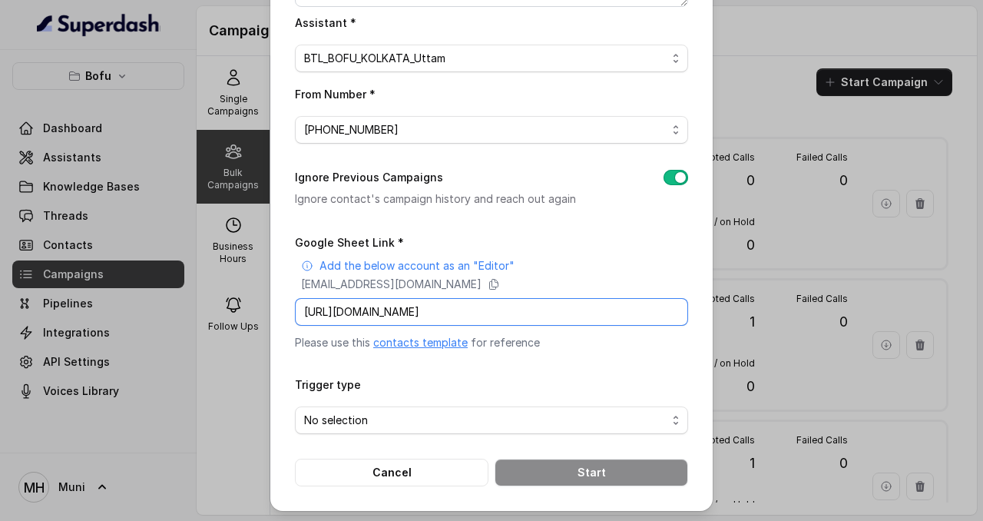
type input "https://docs.google.com/spreadsheets/d/1midhWFcmGtUS4sak6_eOWvujuPje8xRakopC3iu…"
click at [529, 425] on span "No selection" at bounding box center [485, 420] width 362 height 18
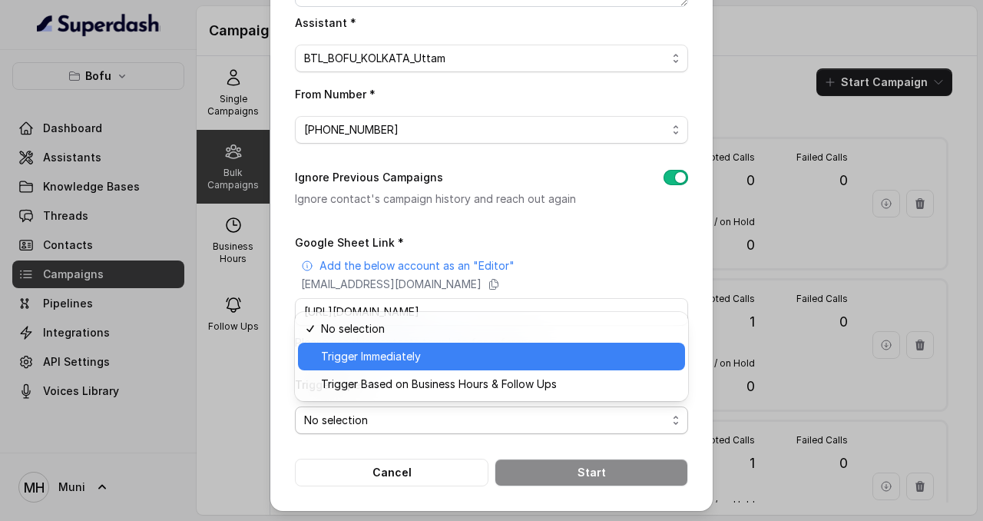
click at [445, 364] on span "Trigger Immediately" at bounding box center [498, 356] width 355 height 18
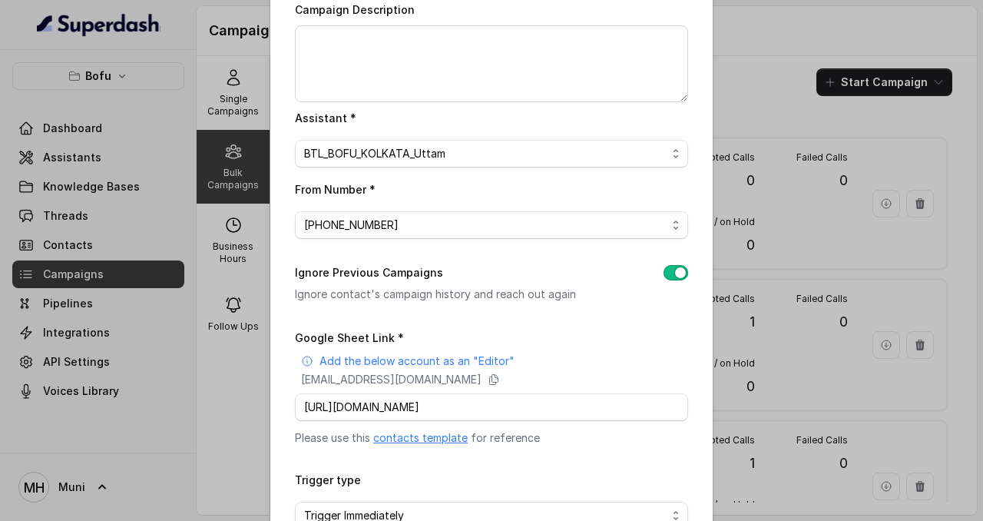
scroll to position [222, 0]
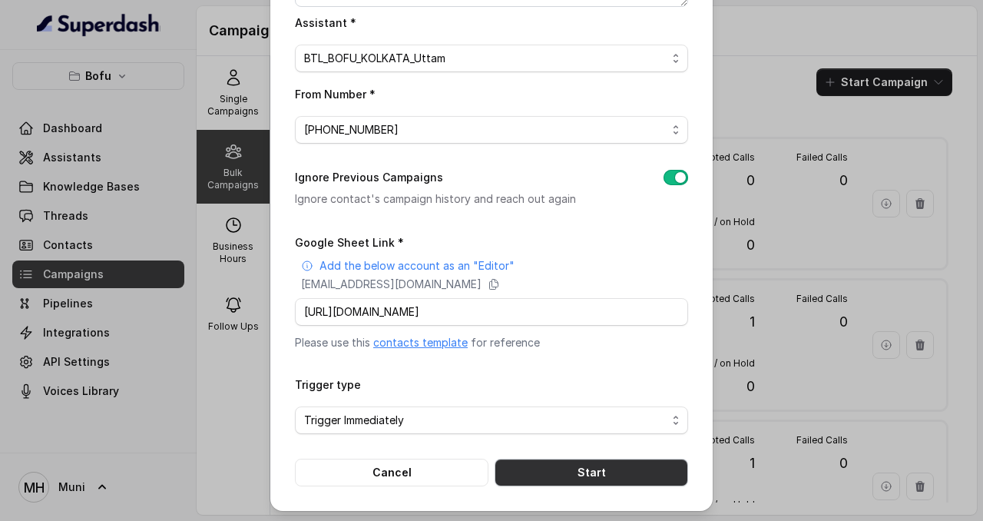
click at [587, 471] on button "Start" at bounding box center [590, 472] width 193 height 28
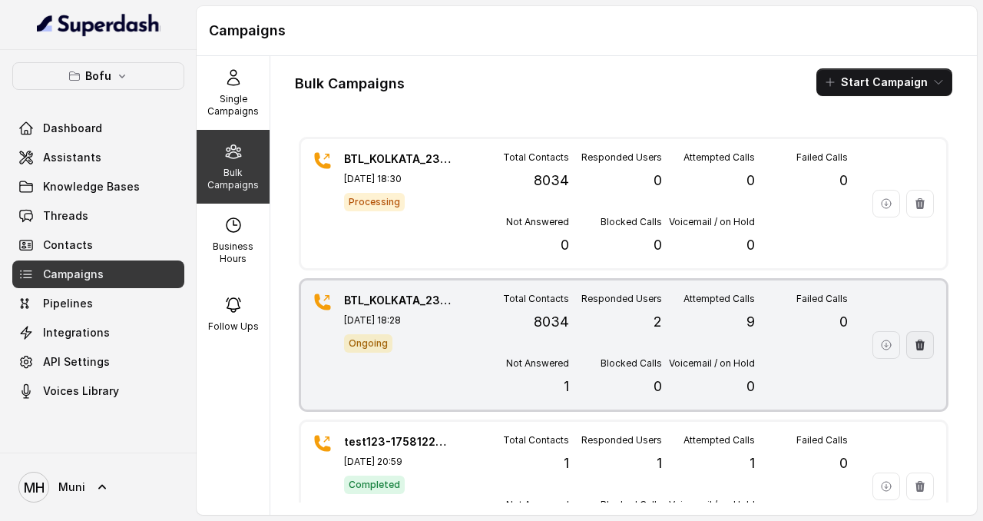
click at [921, 345] on icon "button" at bounding box center [919, 344] width 9 height 11
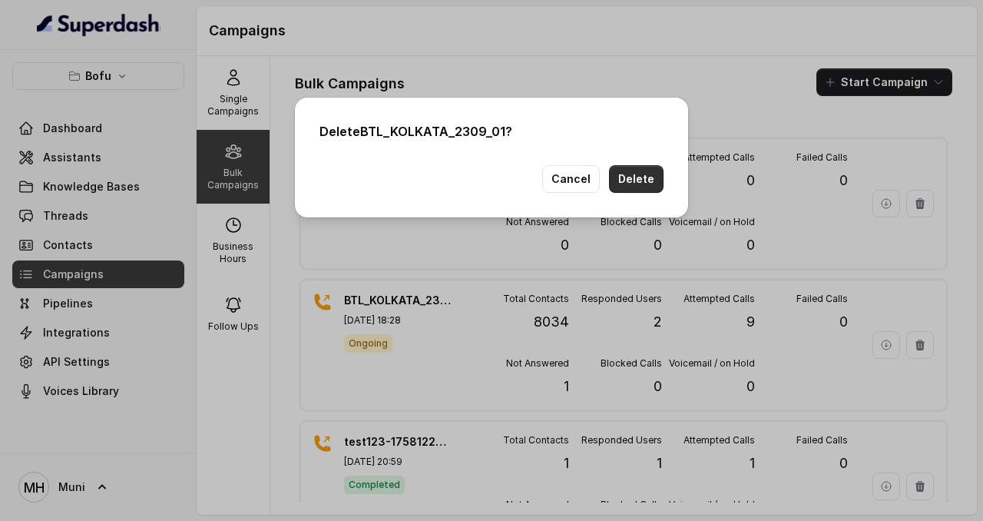
click at [653, 174] on button "Delete" at bounding box center [636, 179] width 55 height 28
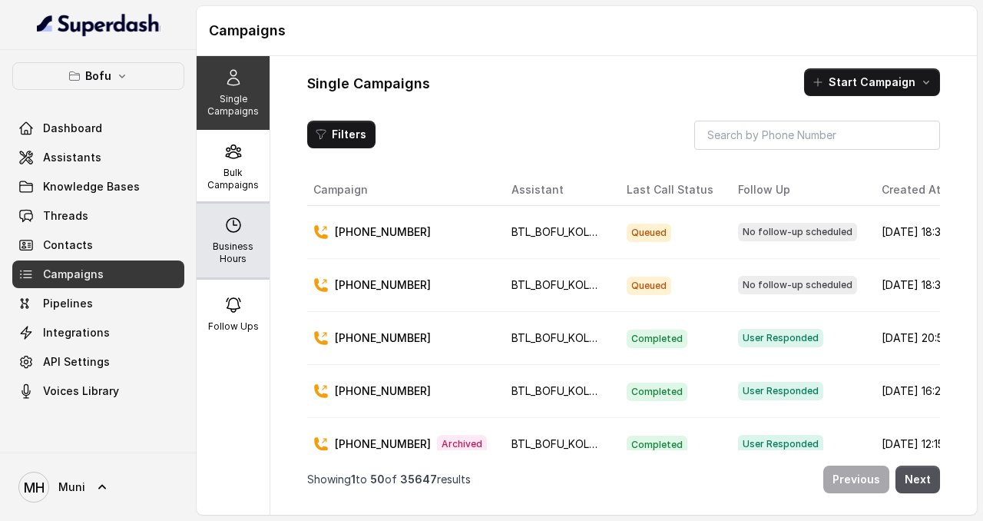
click at [234, 233] on icon at bounding box center [233, 225] width 18 height 18
select select "UTC"
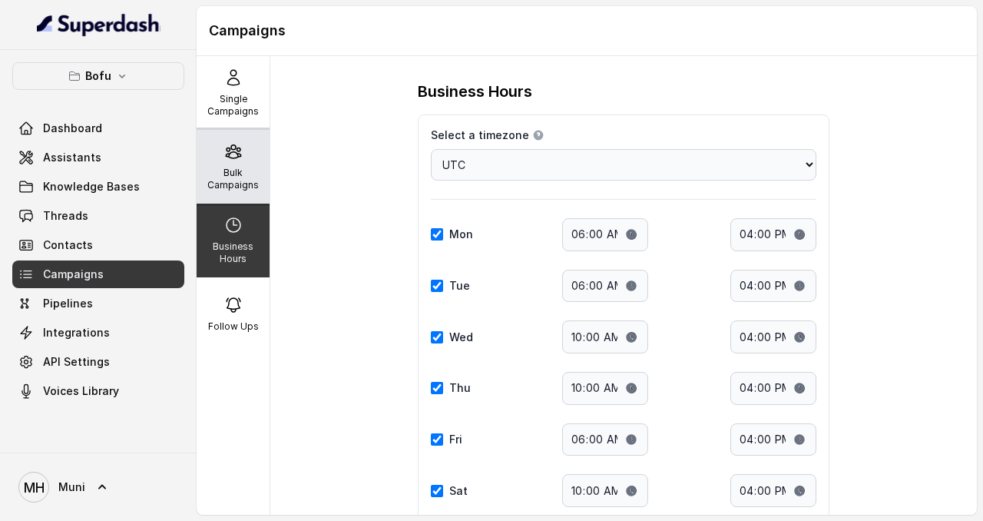
click at [234, 177] on p "Bulk Campaigns" at bounding box center [233, 179] width 61 height 25
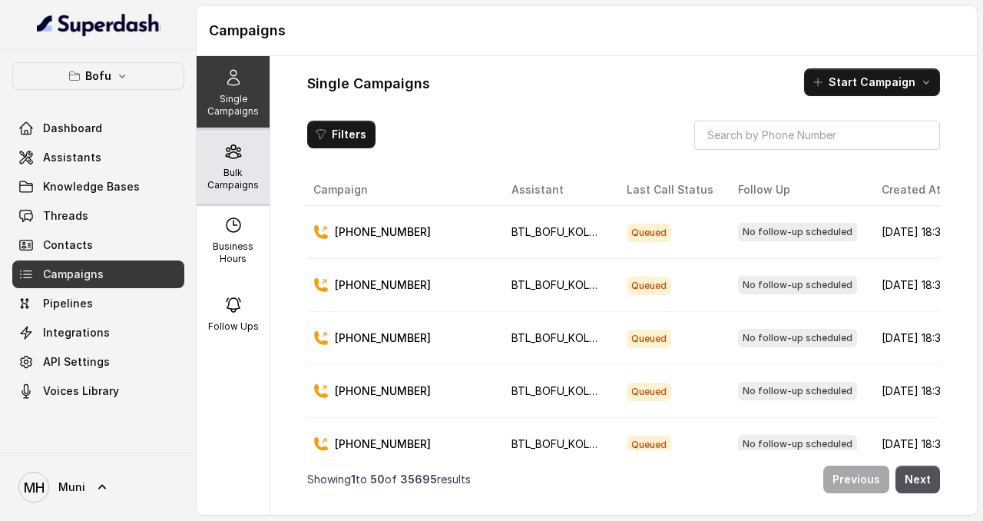
click at [238, 196] on div "Bulk Campaigns" at bounding box center [233, 167] width 73 height 74
click at [236, 155] on icon at bounding box center [233, 151] width 18 height 18
